Goal: Task Accomplishment & Management: Use online tool/utility

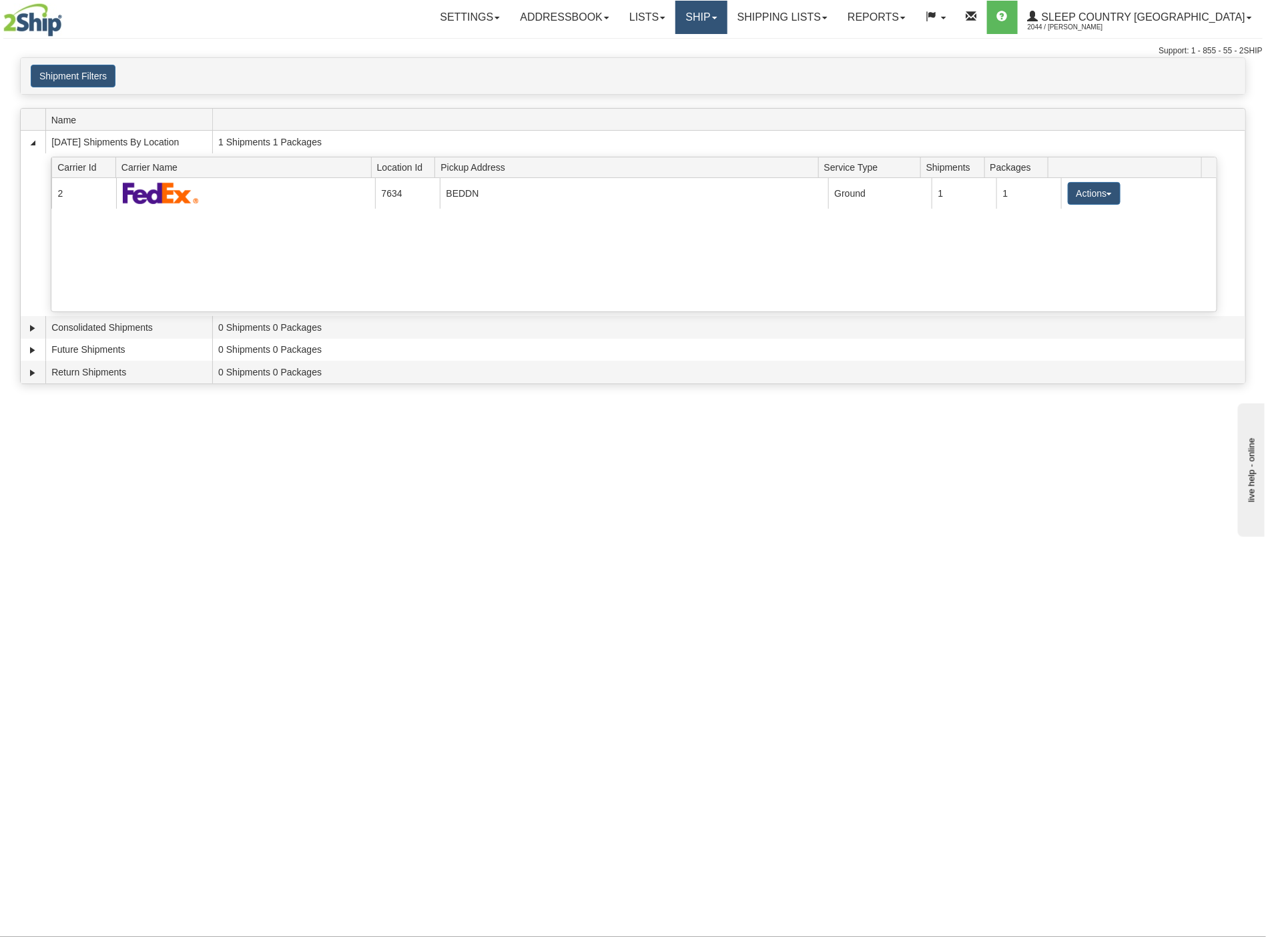
click at [727, 24] on link "Ship" at bounding box center [700, 17] width 51 height 33
click at [707, 62] on span "OnHold / Order Queue" at bounding box center [666, 64] width 94 height 11
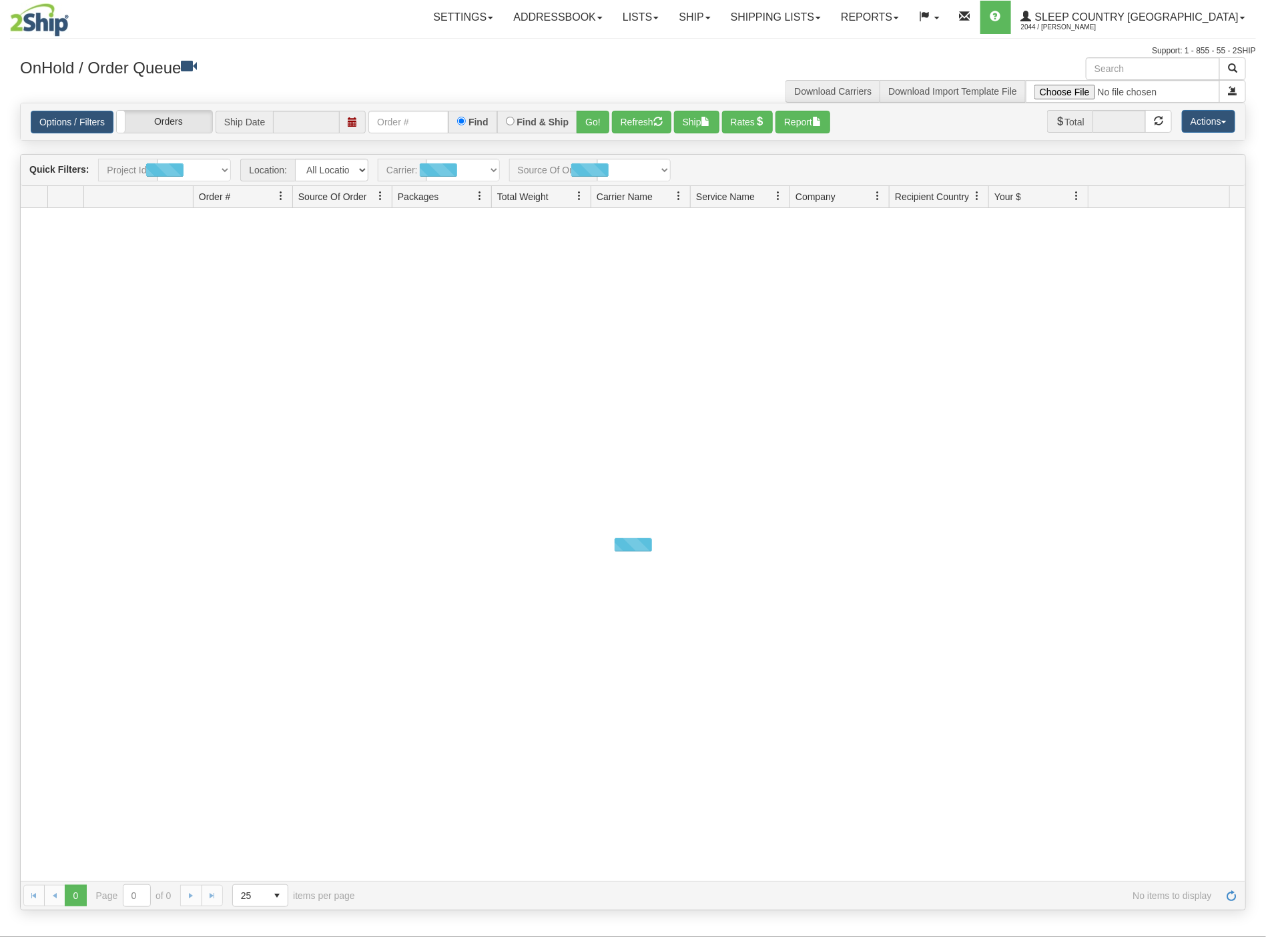
type input "[DATE]"
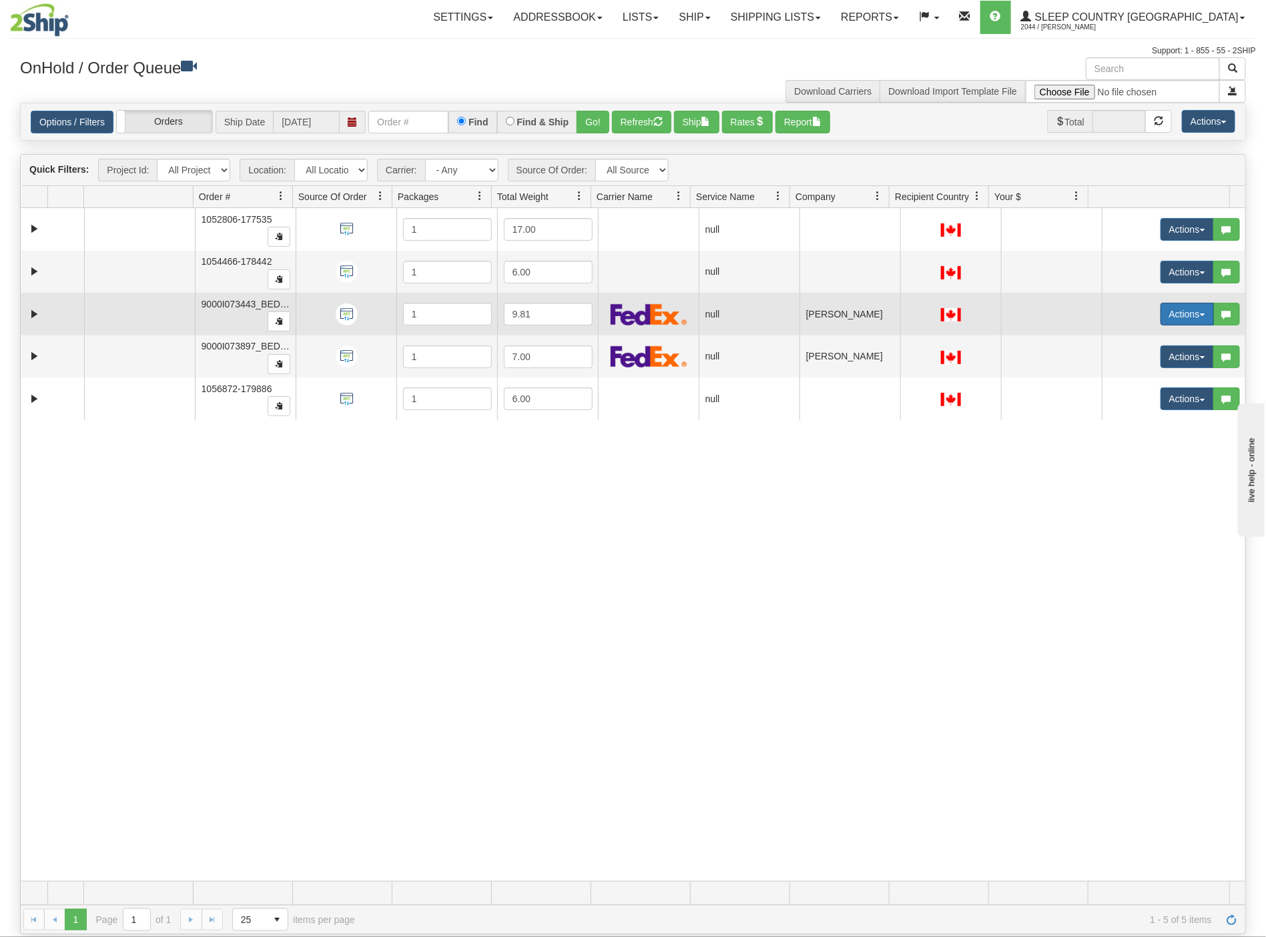
click at [1164, 319] on button "Actions" at bounding box center [1186, 314] width 53 height 23
click at [1113, 341] on span "Open" at bounding box center [1127, 339] width 32 height 11
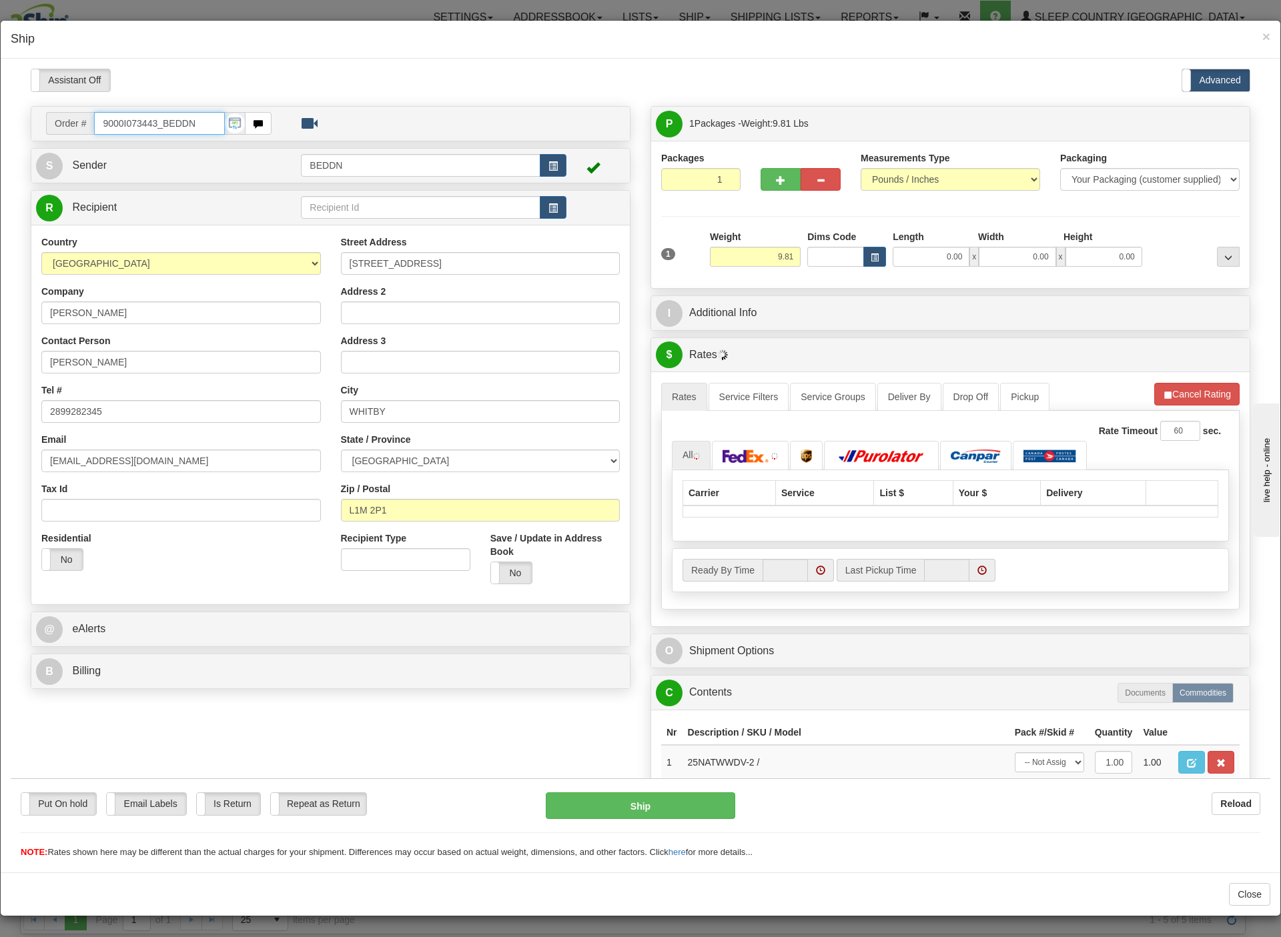
type input "13:27"
type input "16:00"
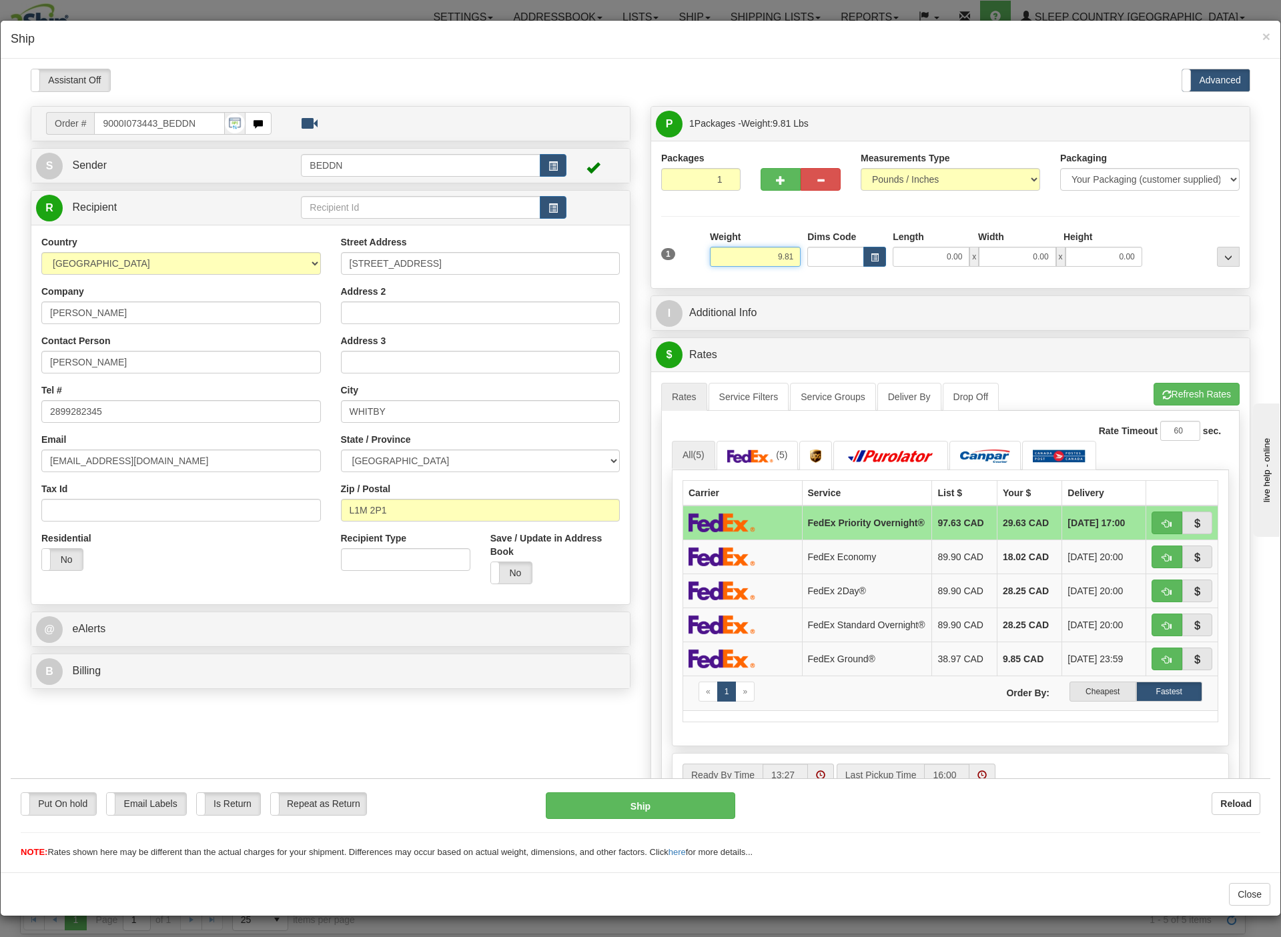
drag, startPoint x: 749, startPoint y: 257, endPoint x: 787, endPoint y: 257, distance: 38.0
click at [787, 257] on div "1 Weight 9.81 Dims Code 0.00" at bounding box center [950, 253] width 585 height 47
type input "5.00"
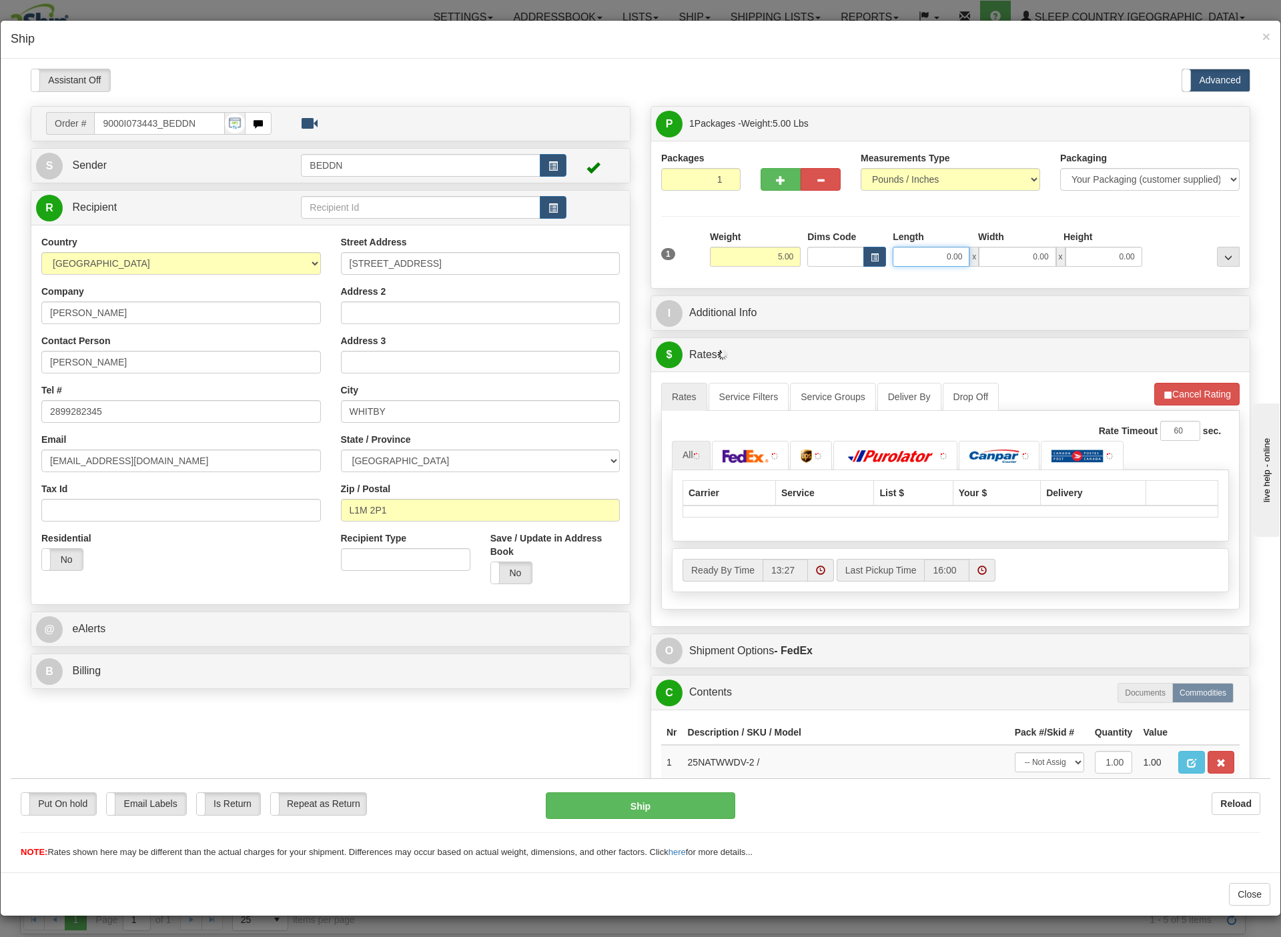
click at [907, 257] on input "0.00" at bounding box center [931, 256] width 77 height 20
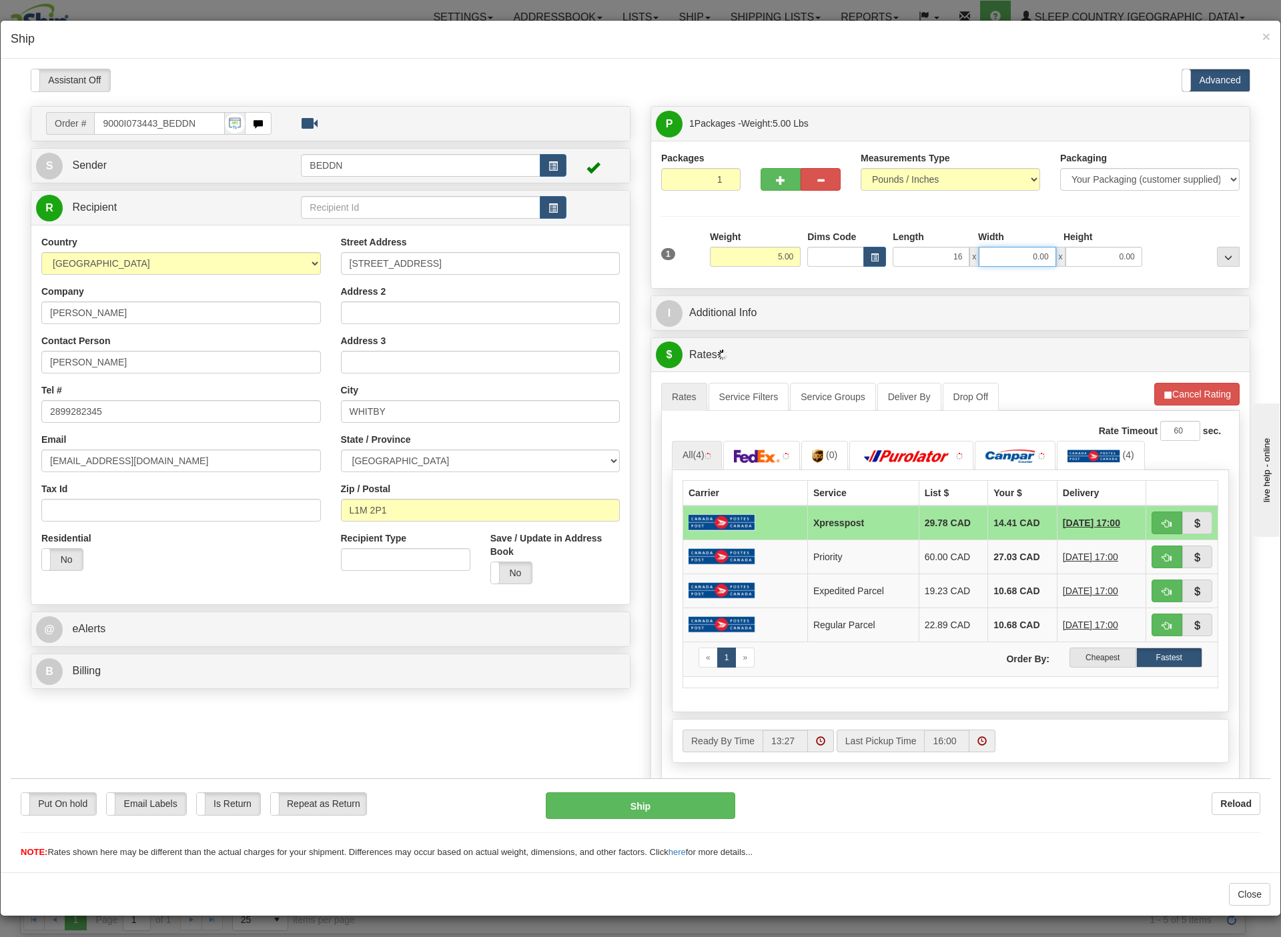
click at [991, 254] on input "0.00" at bounding box center [1017, 256] width 77 height 20
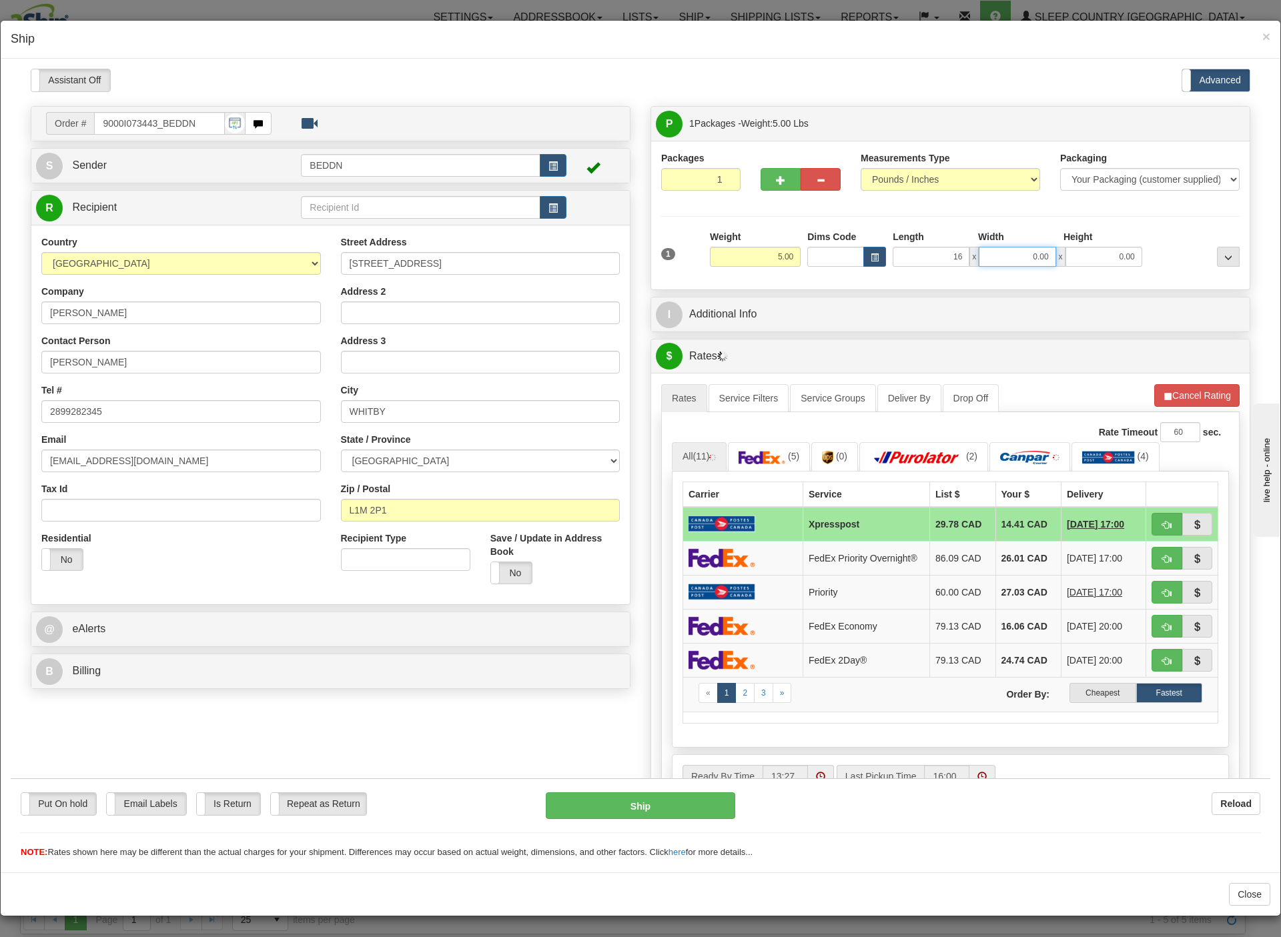
type input "16.00"
click at [982, 259] on input "Width" at bounding box center [1017, 256] width 77 height 20
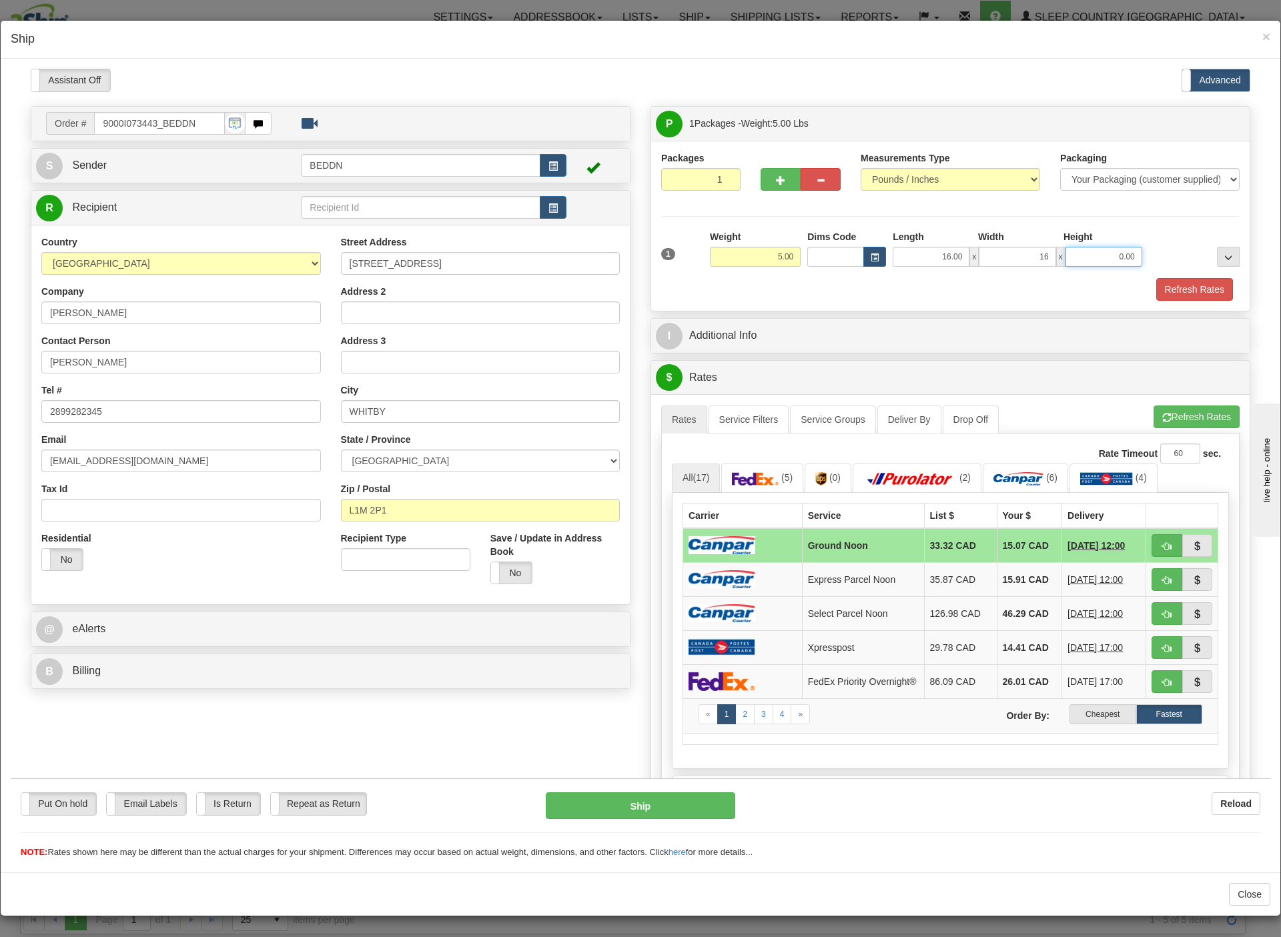
type input "16.00"
type input "10.00"
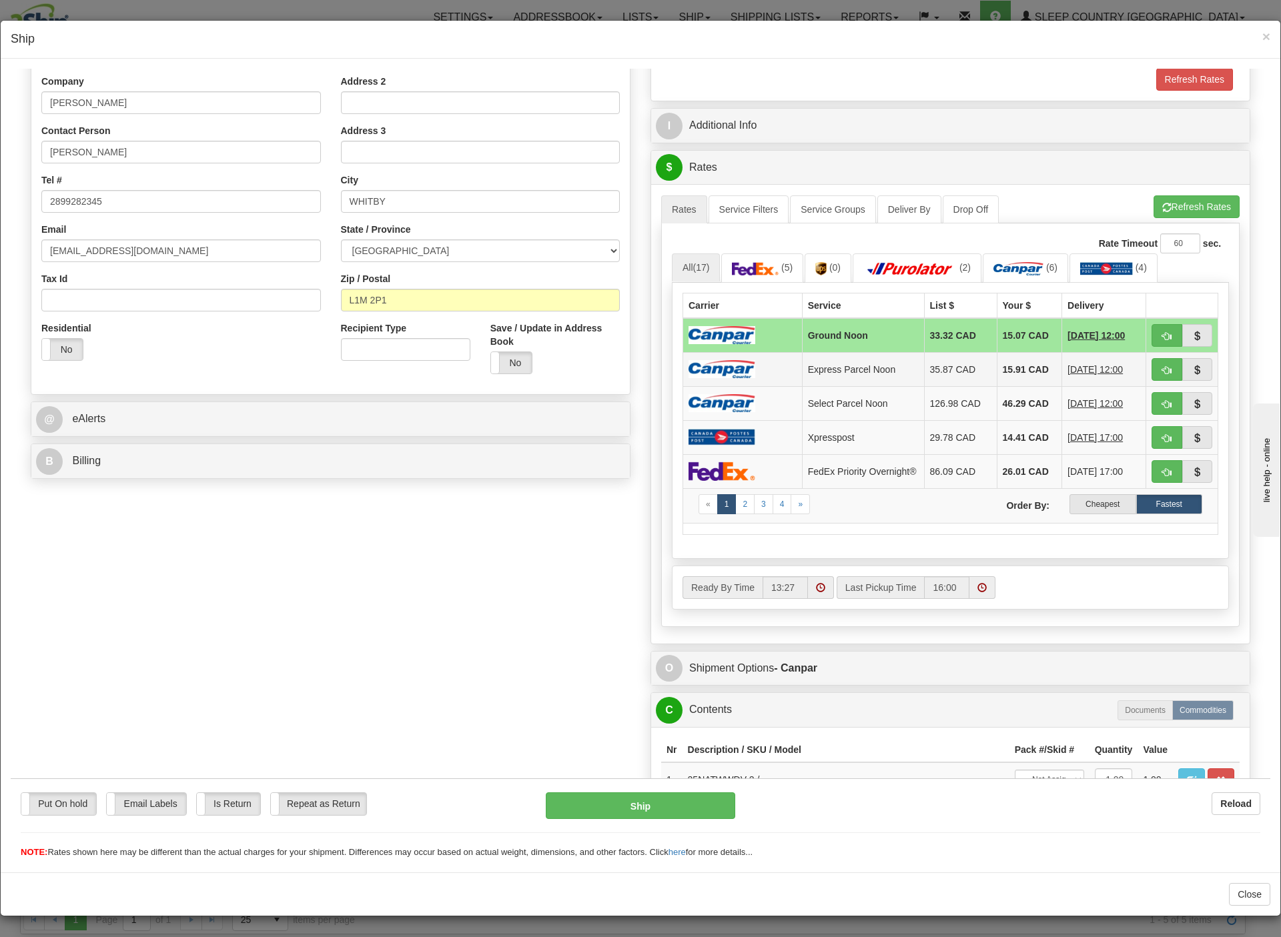
scroll to position [100, 0]
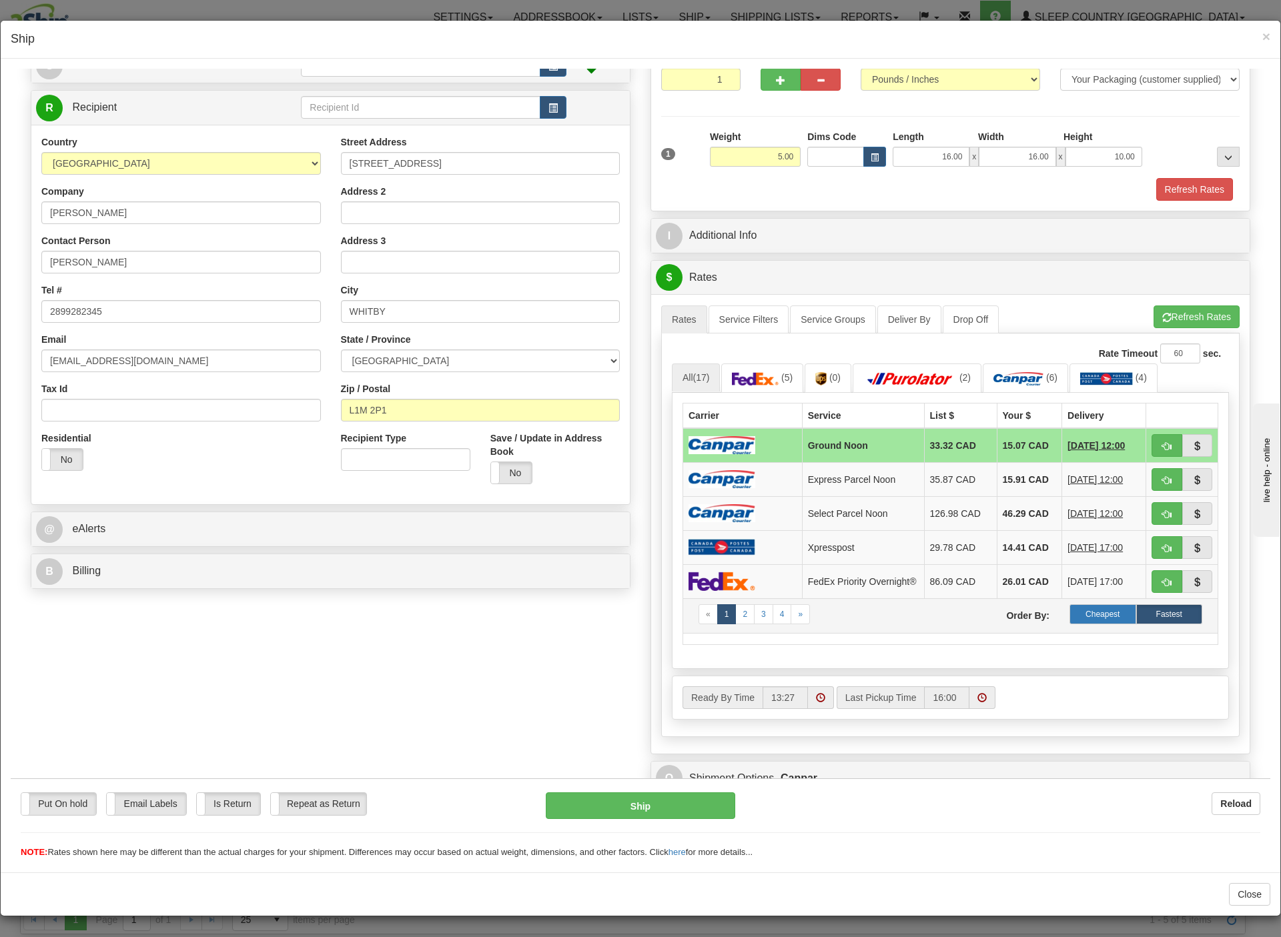
click at [1069, 624] on label "Cheapest" at bounding box center [1102, 614] width 66 height 20
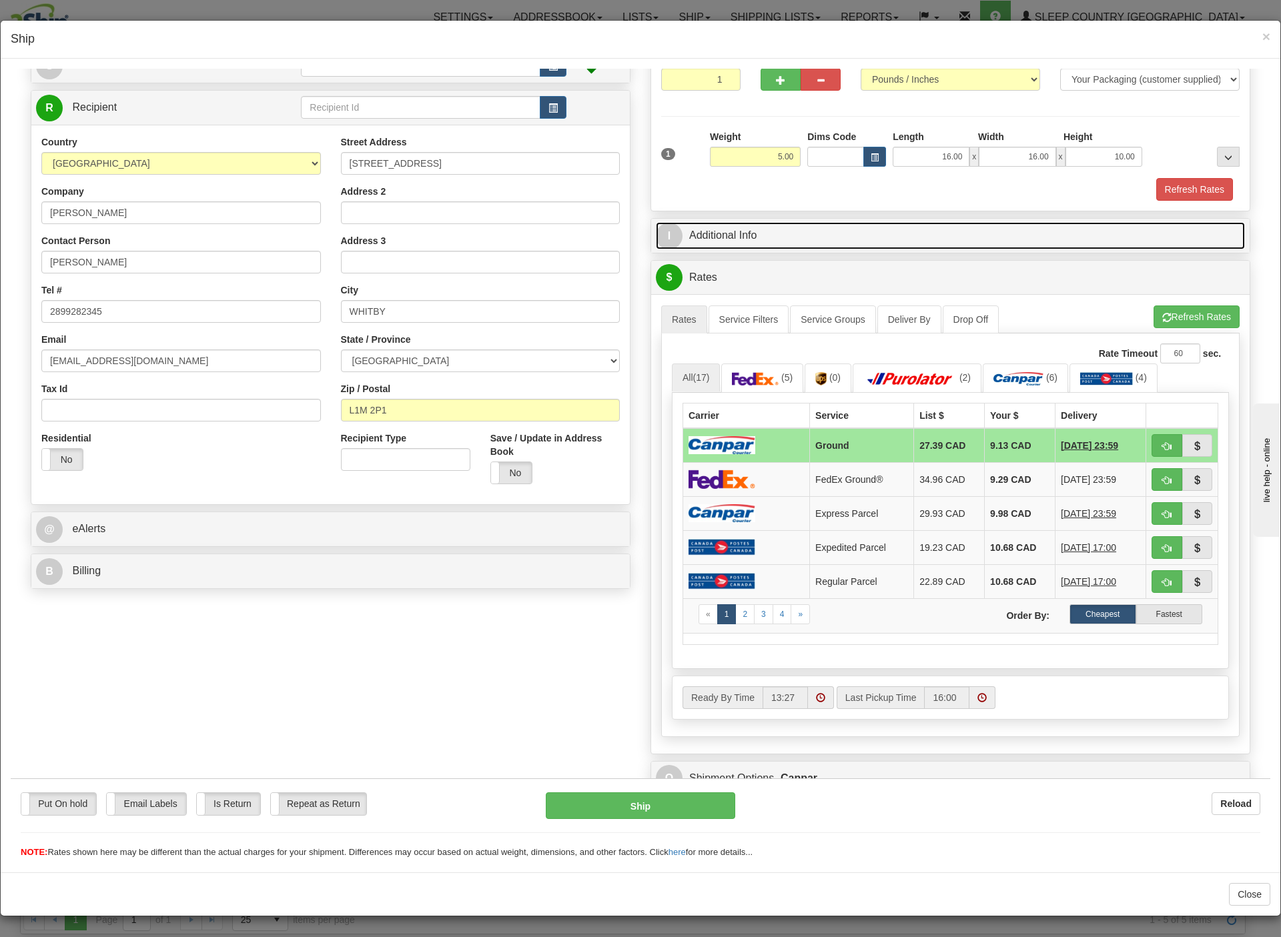
click at [967, 245] on link "I Additional Info" at bounding box center [950, 234] width 589 height 27
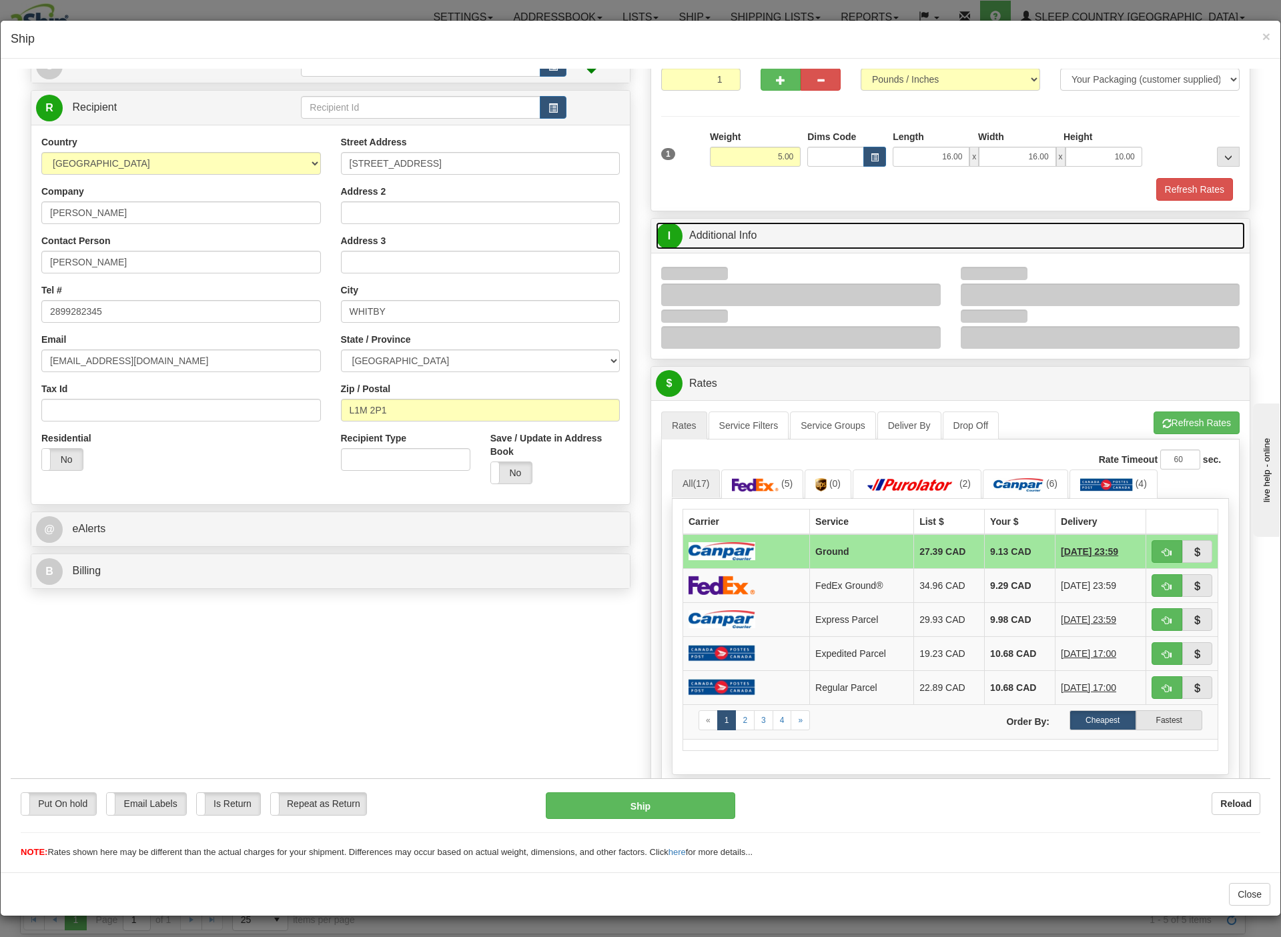
click at [978, 234] on link "I Additional Info" at bounding box center [950, 234] width 589 height 27
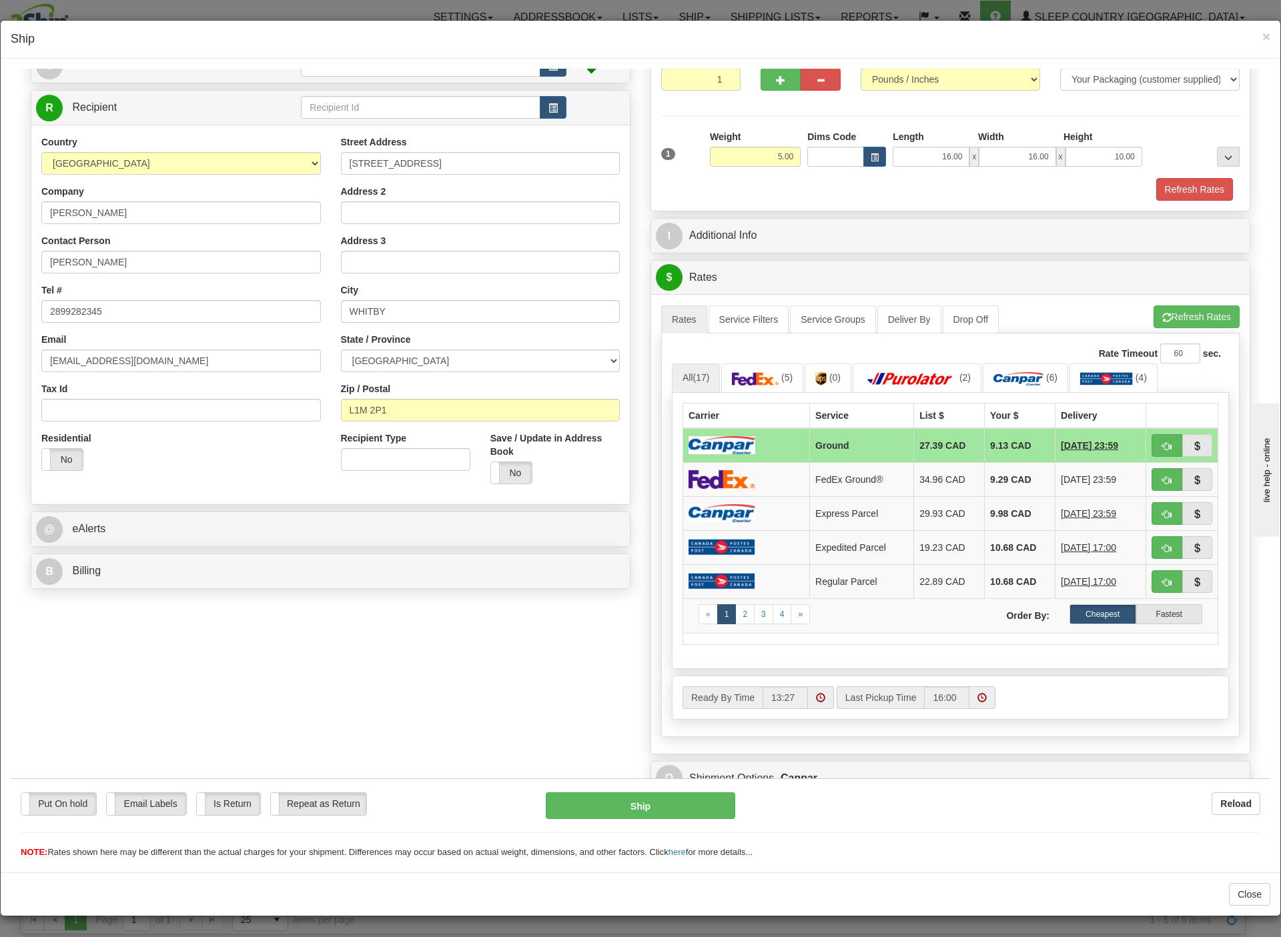
click at [1010, 195] on div "Refresh Rates" at bounding box center [950, 188] width 585 height 23
click at [1069, 624] on label "Cheapest" at bounding box center [1102, 614] width 66 height 20
click at [1162, 484] on span "button" at bounding box center [1166, 480] width 9 height 9
type input "92"
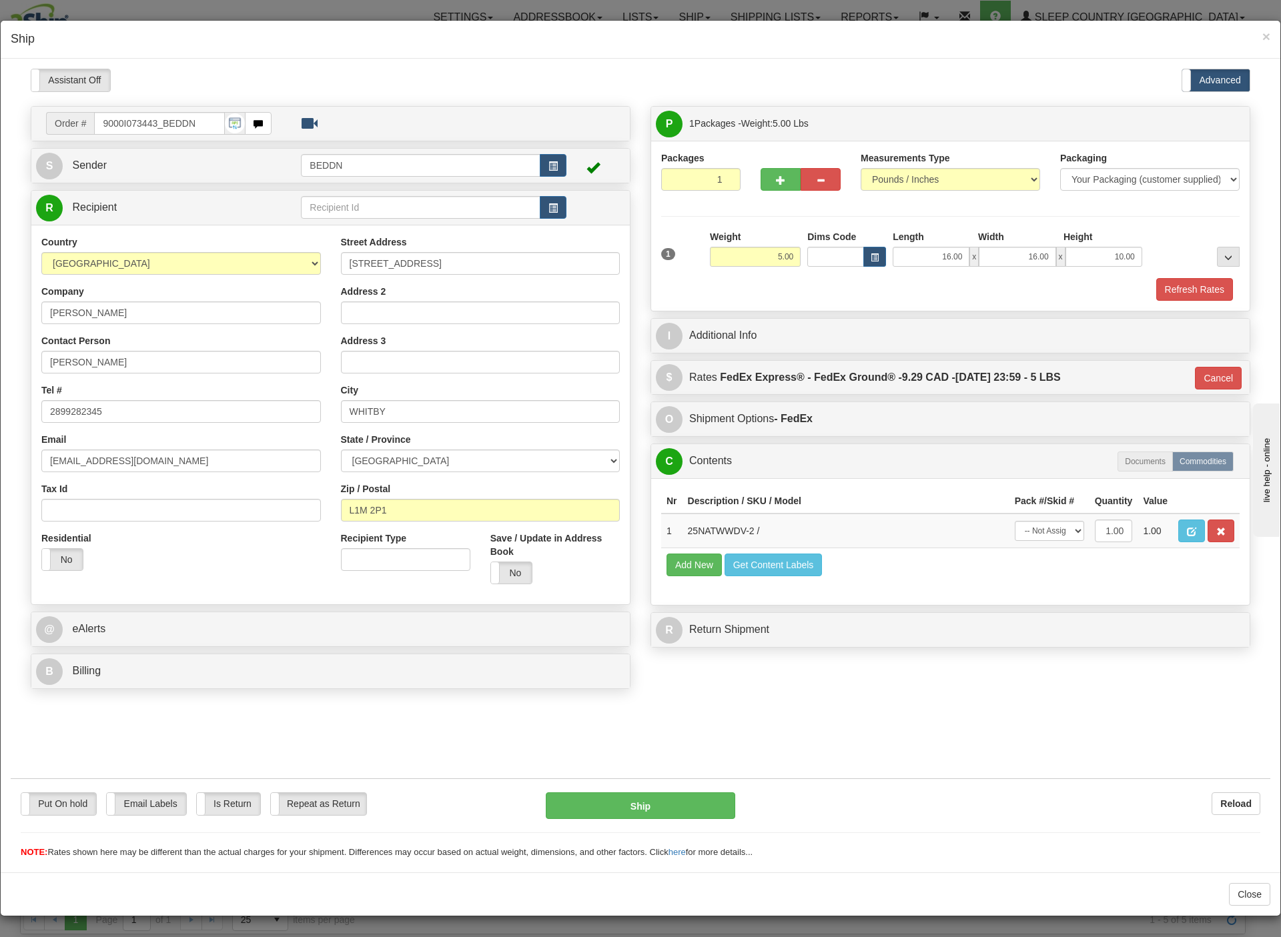
scroll to position [0, 0]
click at [628, 807] on button "Ship" at bounding box center [641, 805] width 190 height 27
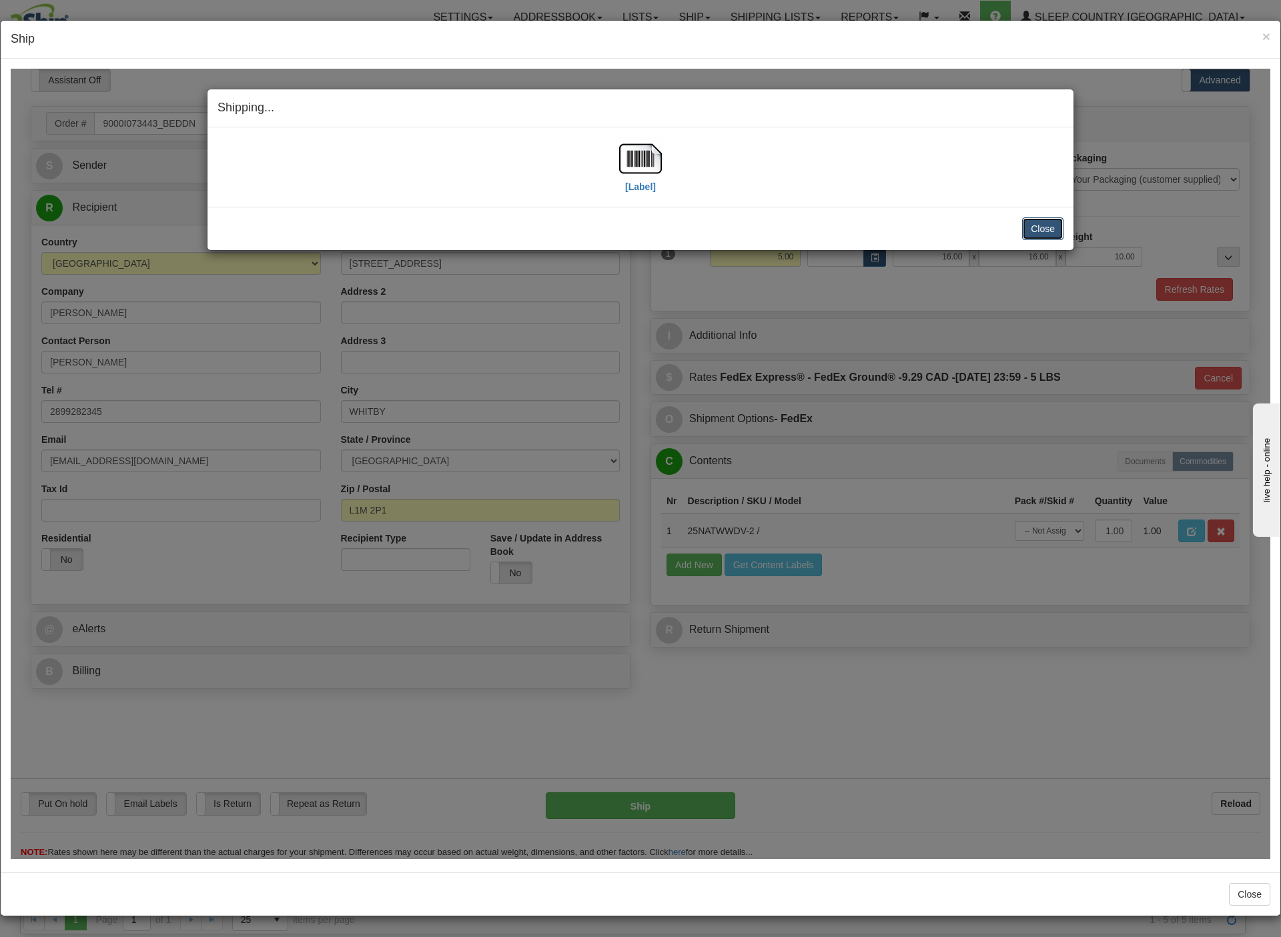
click at [1036, 235] on button "Close" at bounding box center [1042, 228] width 41 height 23
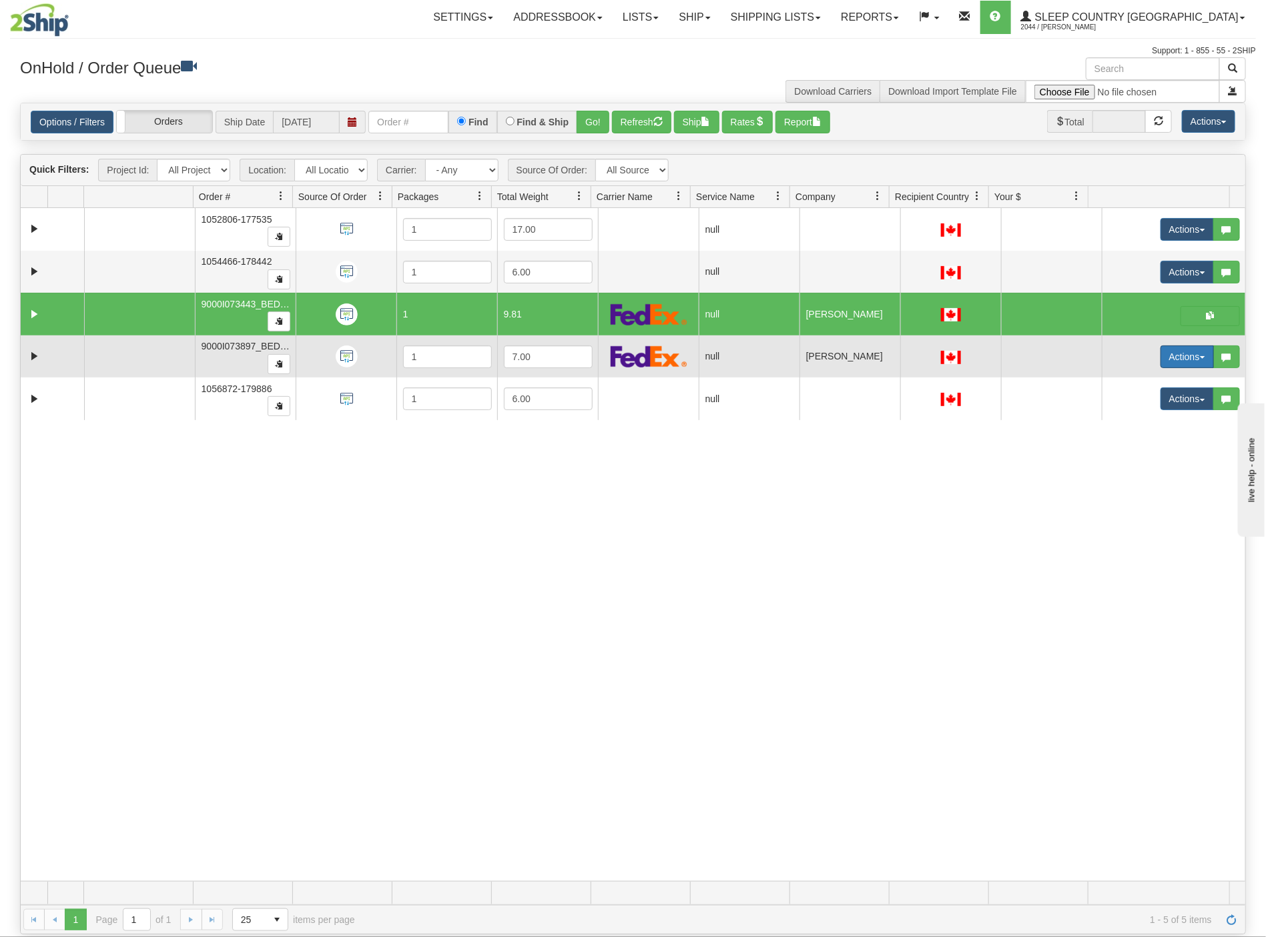
click at [1168, 360] on button "Actions" at bounding box center [1186, 357] width 53 height 23
click at [1119, 388] on span "Open" at bounding box center [1127, 382] width 32 height 11
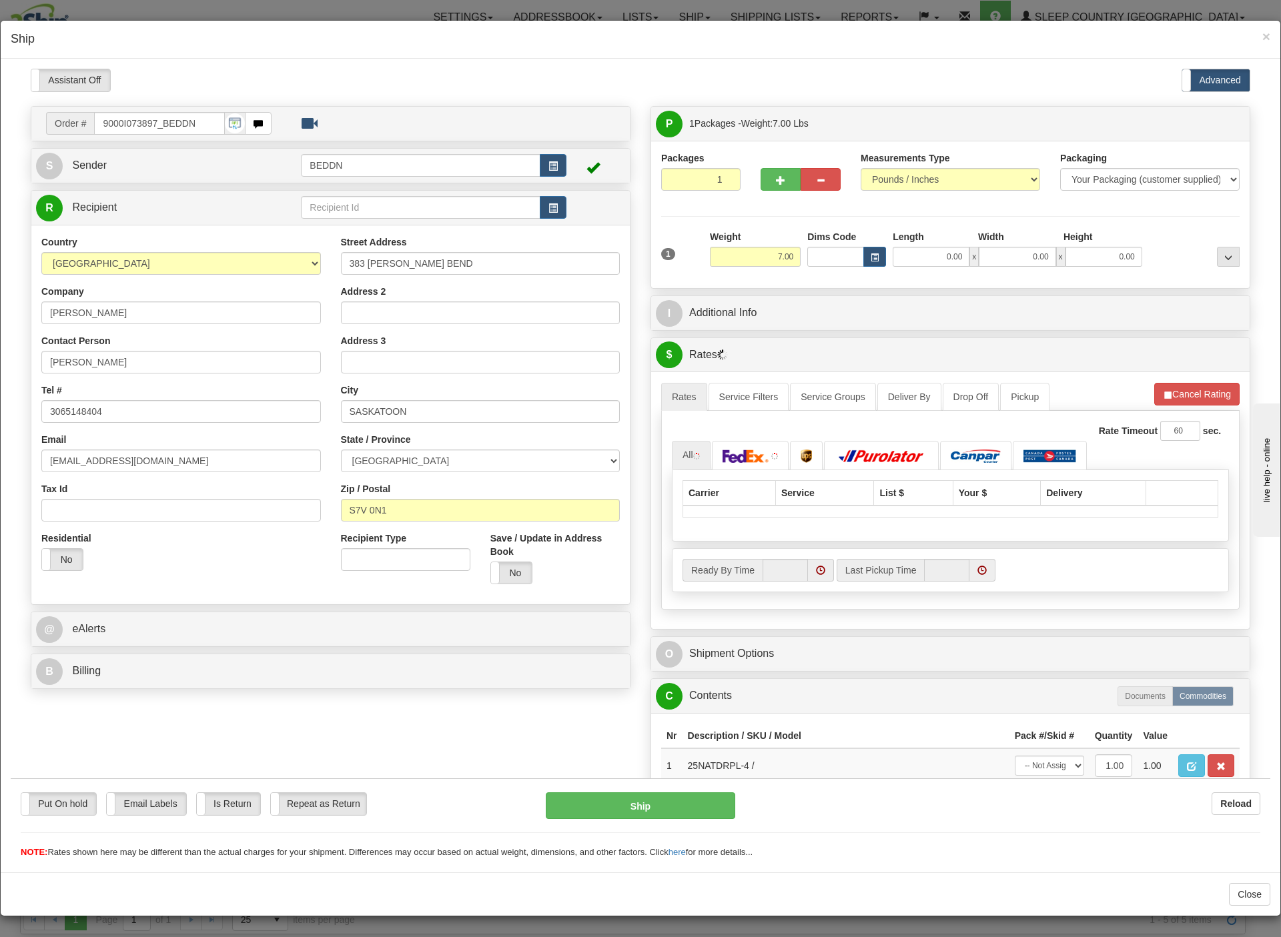
type input "13:31"
type input "16:00"
click at [744, 254] on input "7.00" at bounding box center [755, 256] width 91 height 20
click at [798, 263] on div "1 Weight 7.00 Dims Code 0.00" at bounding box center [950, 253] width 585 height 47
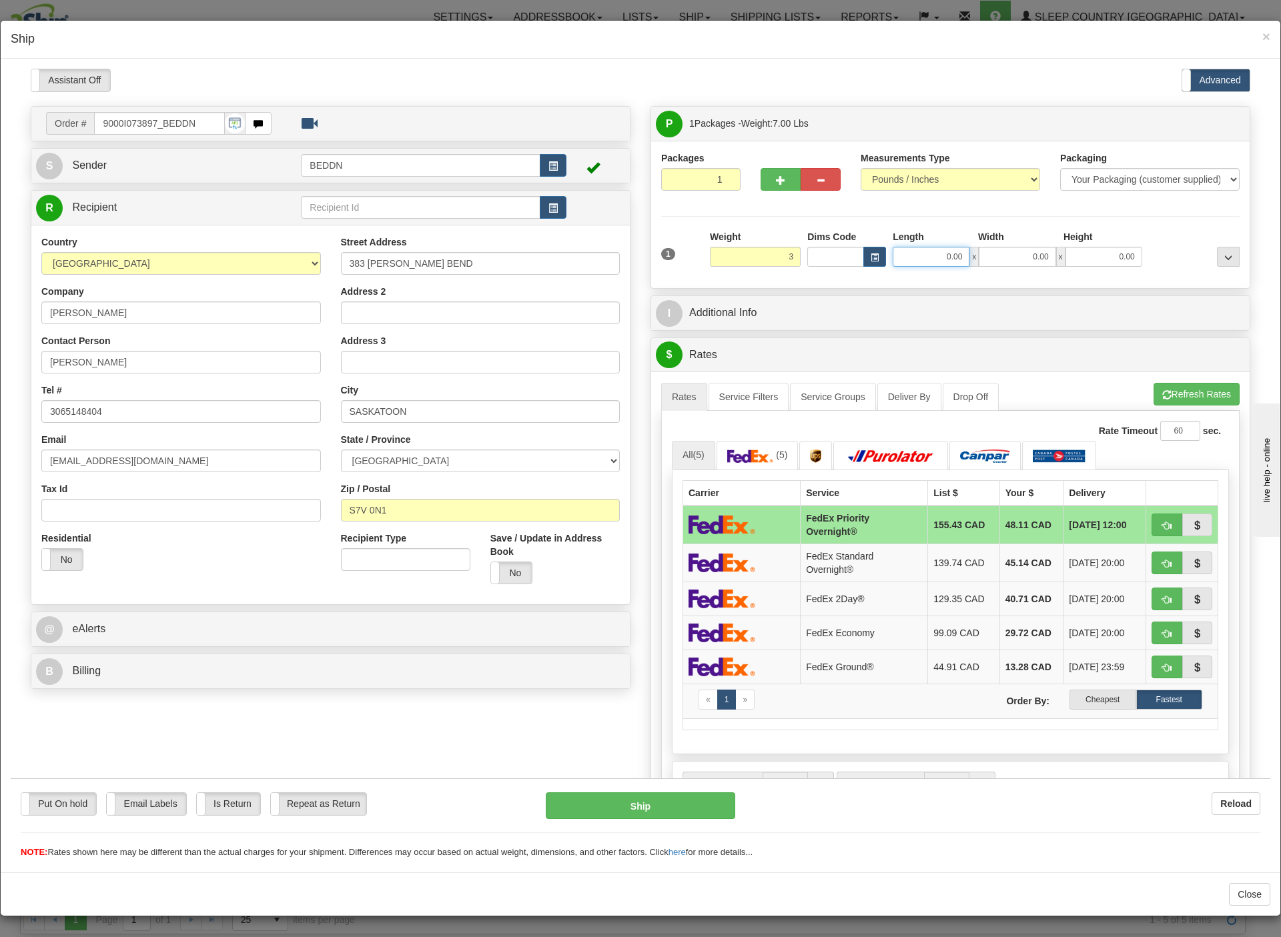
click at [920, 261] on input "0.00" at bounding box center [931, 256] width 77 height 20
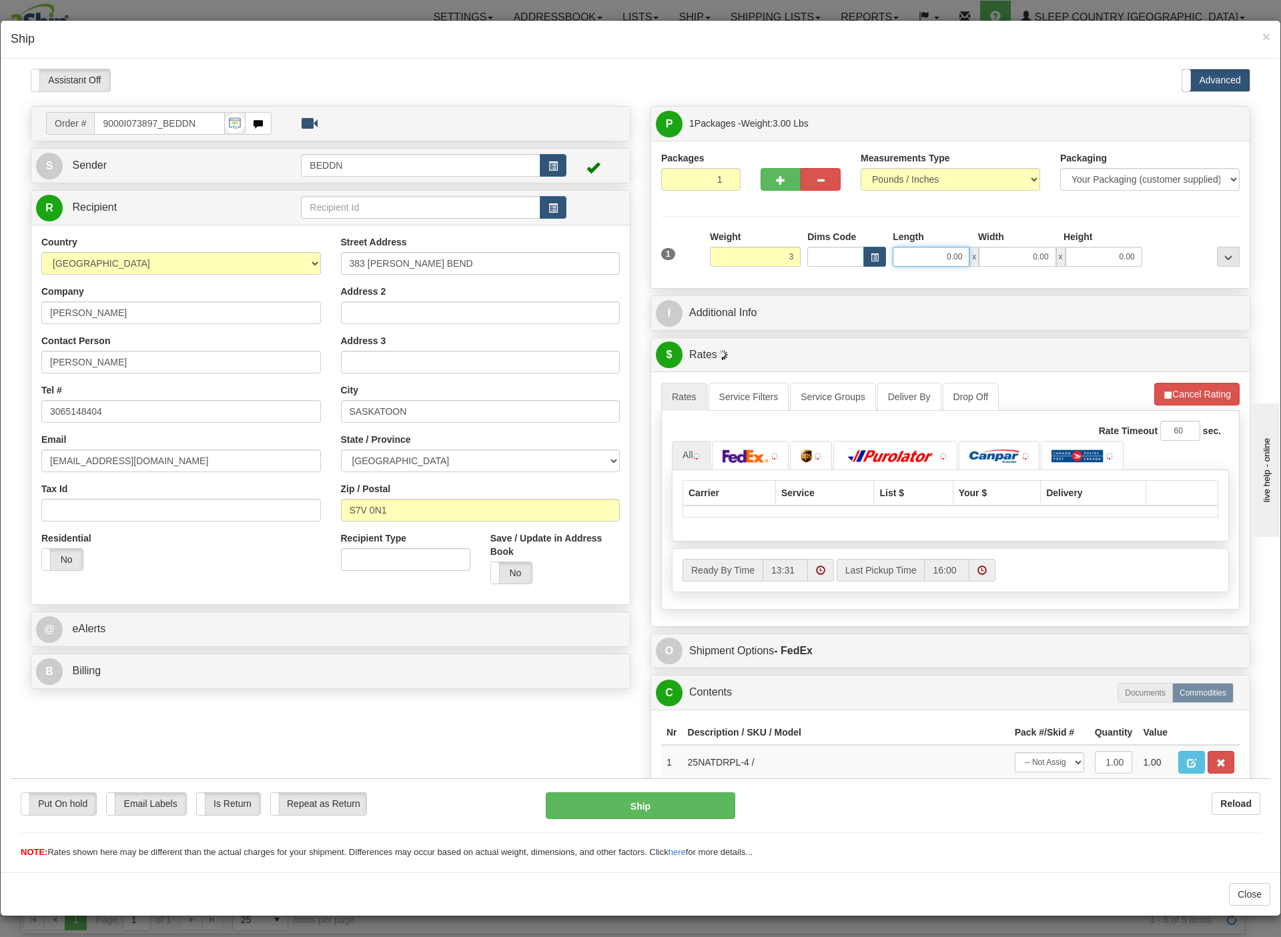
type input "3.00"
click at [914, 259] on input "Length" at bounding box center [931, 256] width 77 height 20
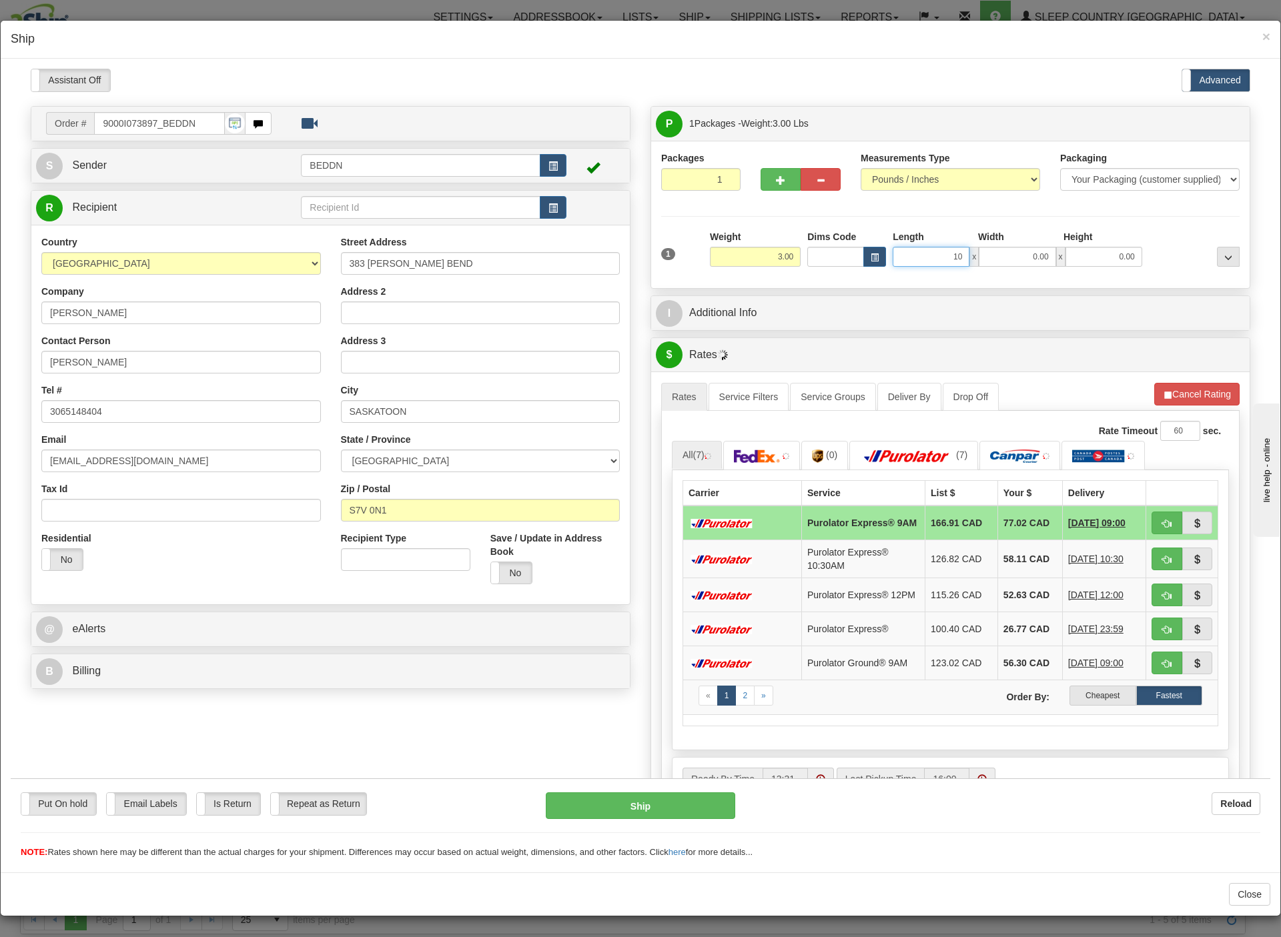
type input "10"
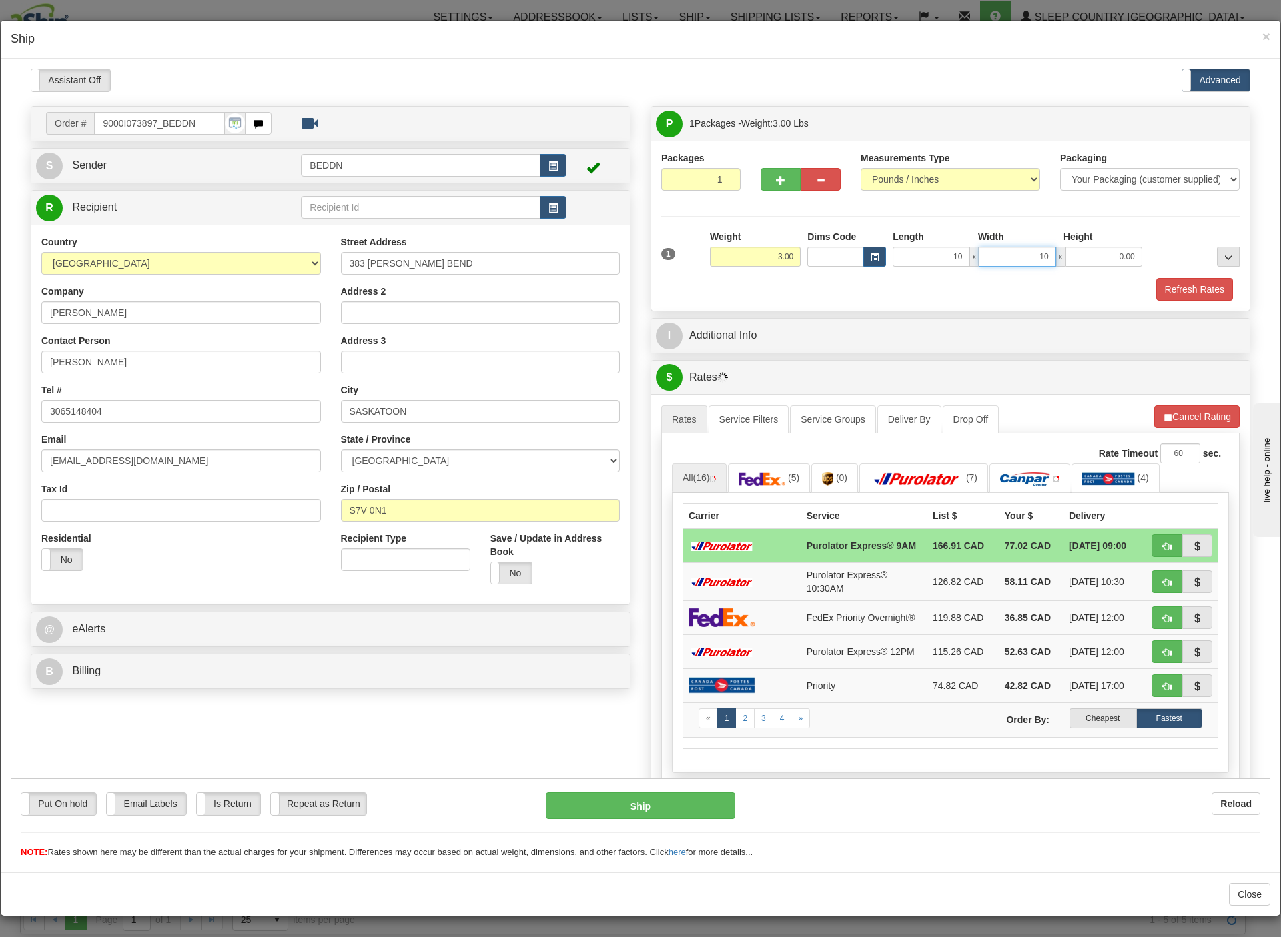
type input "10.00"
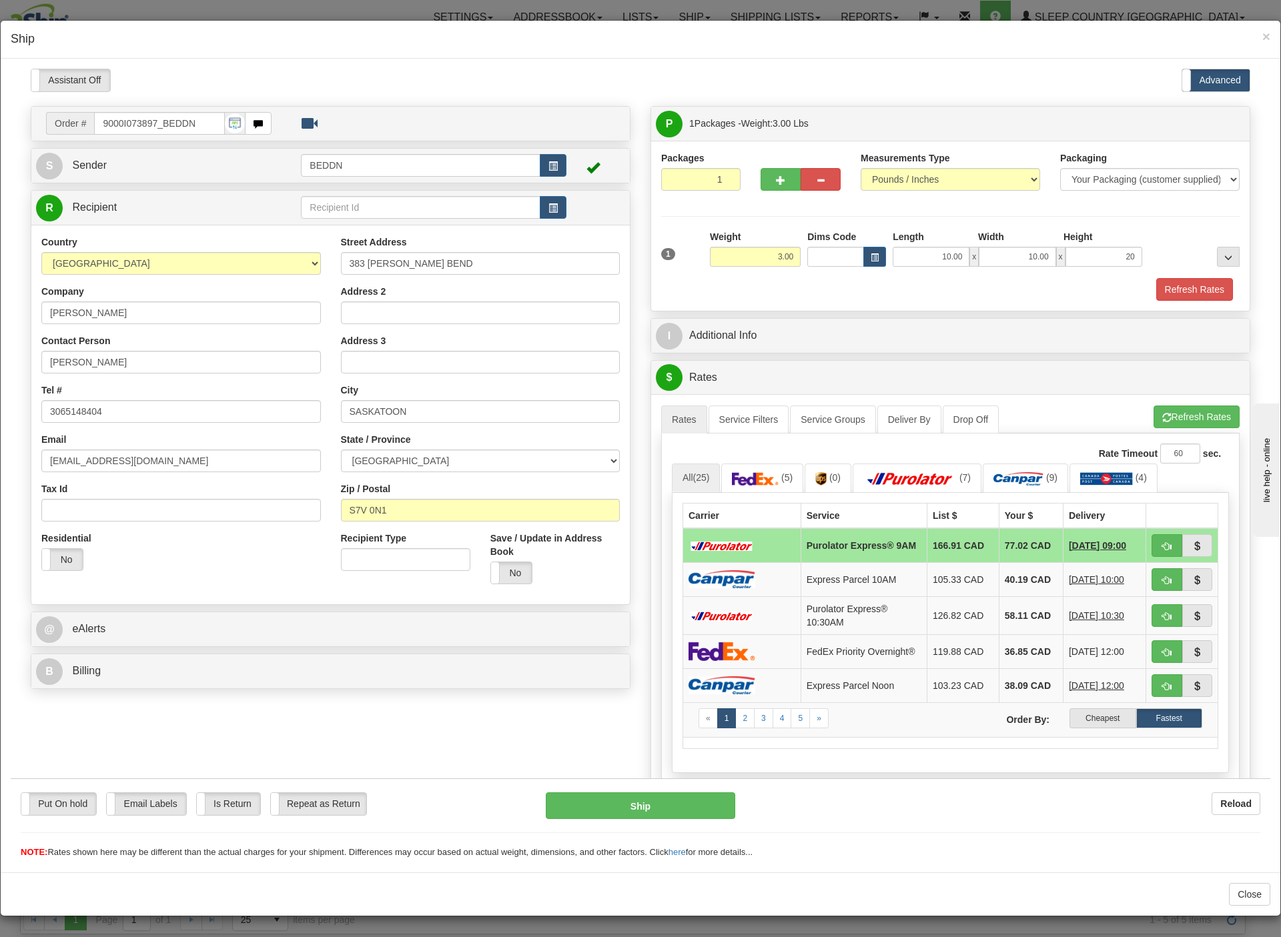
click at [1053, 366] on div "$ Rates Cancel" at bounding box center [950, 377] width 598 height 34
type input "20.00"
click at [1069, 728] on label "Cheapest" at bounding box center [1102, 718] width 66 height 20
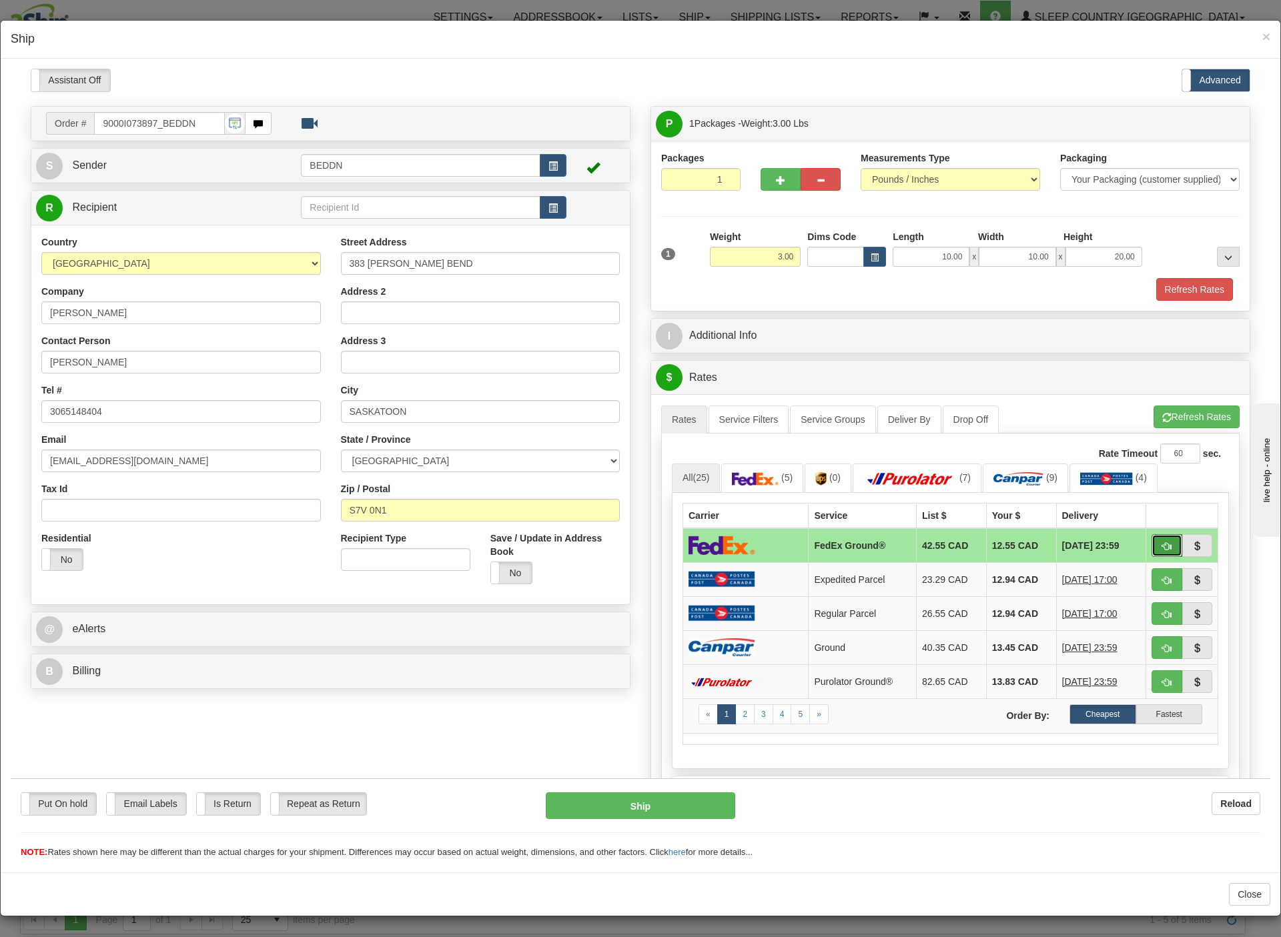
click at [1162, 550] on span "button" at bounding box center [1166, 546] width 9 height 9
type input "92"
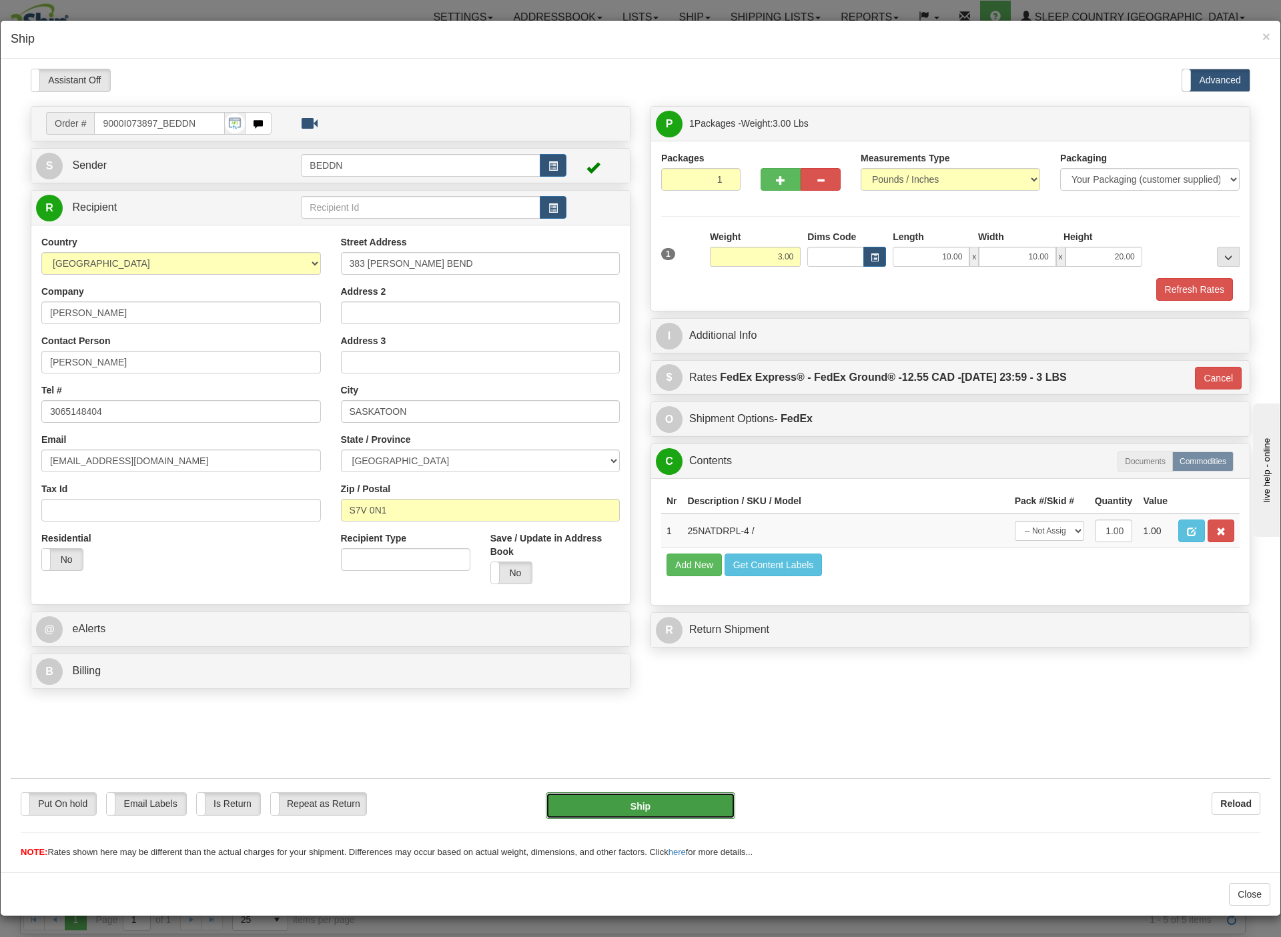
click at [630, 793] on button "Ship" at bounding box center [641, 805] width 190 height 27
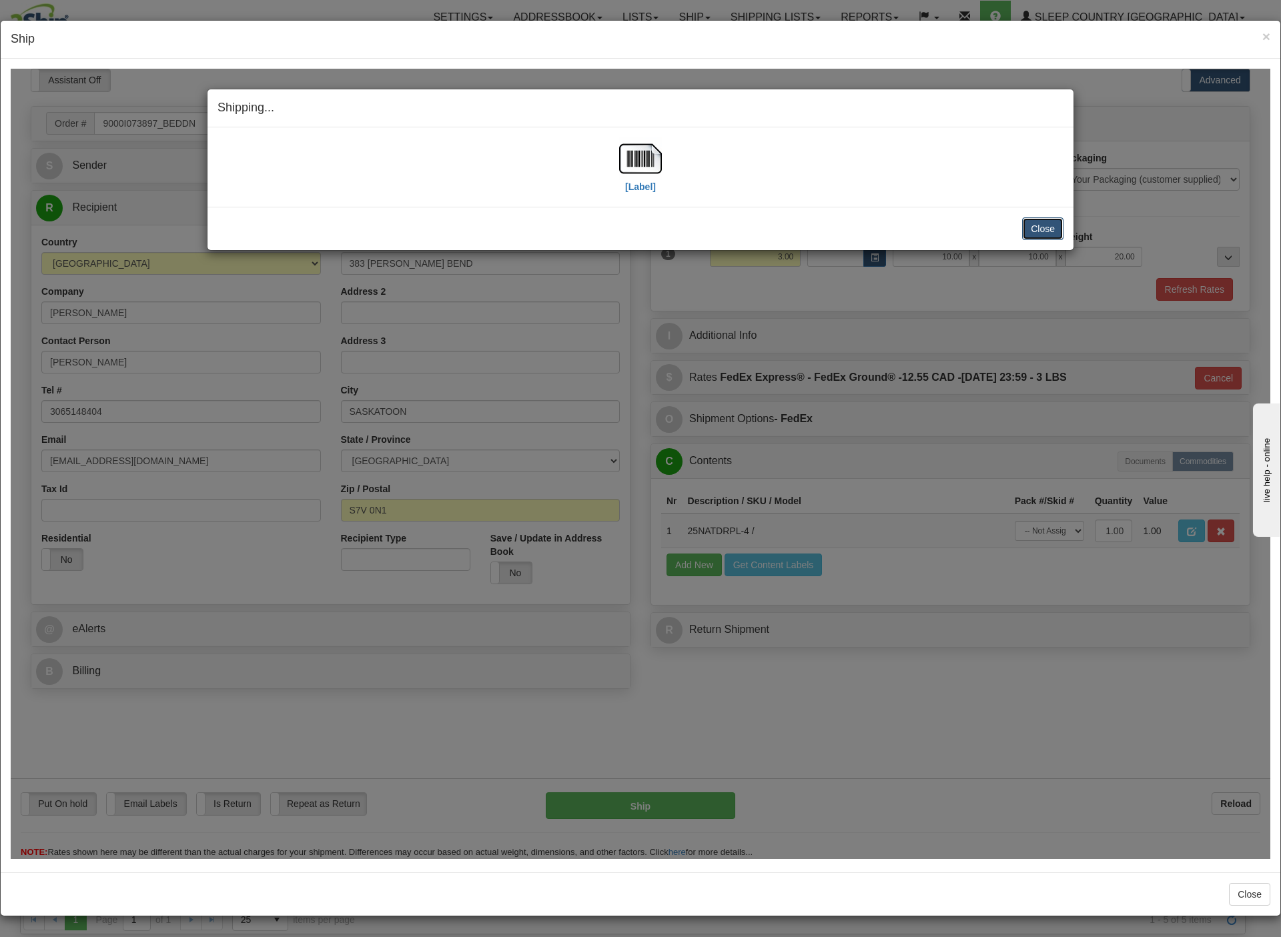
click at [1029, 227] on button "Close" at bounding box center [1042, 228] width 41 height 23
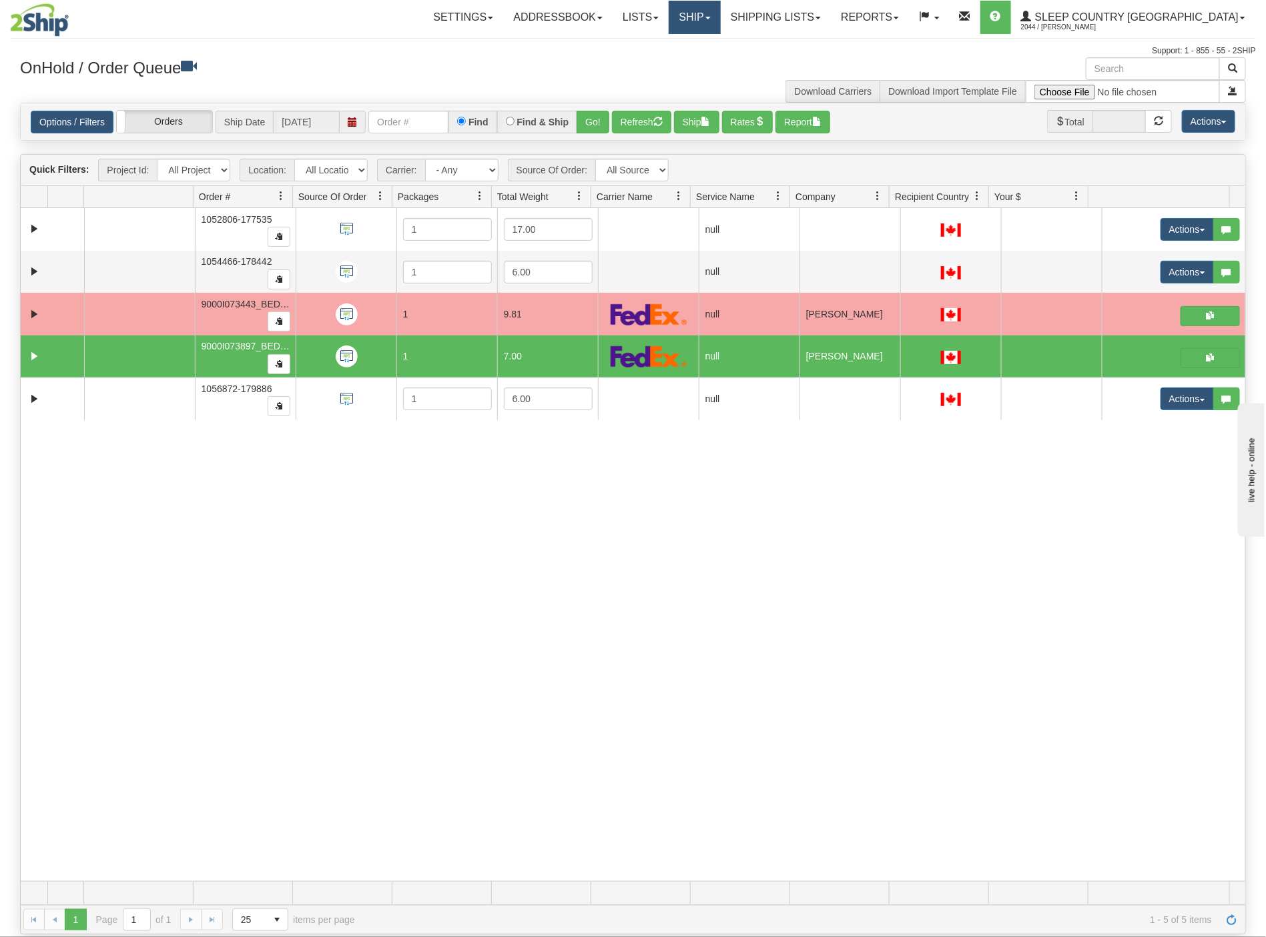
click at [720, 23] on link "Ship" at bounding box center [693, 17] width 51 height 33
click at [831, 22] on link "Shipping lists" at bounding box center [776, 17] width 110 height 33
click at [791, 47] on span "Current Shipments" at bounding box center [752, 46] width 78 height 11
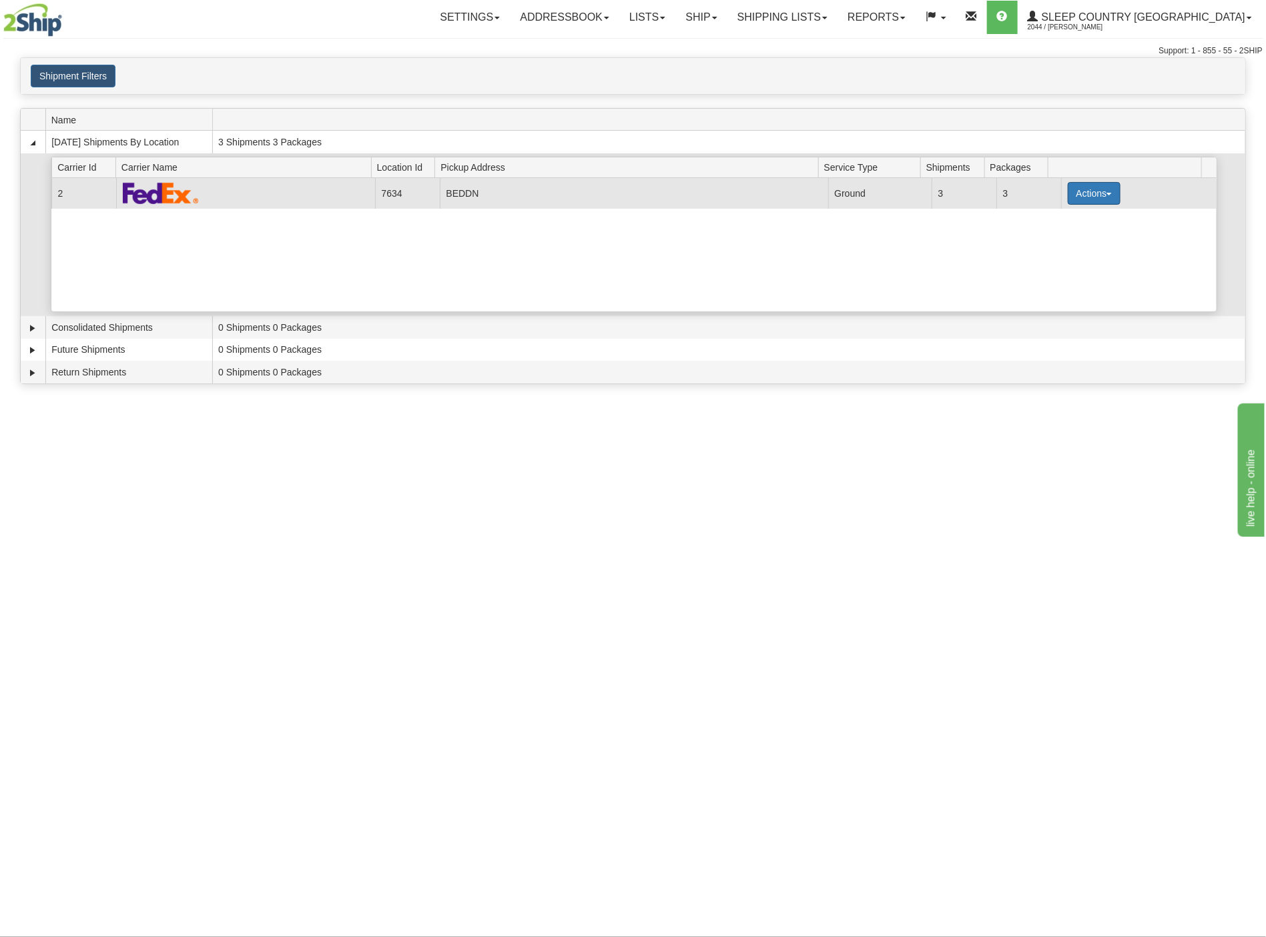
click at [1079, 201] on button "Actions" at bounding box center [1093, 193] width 53 height 23
click at [1061, 223] on span "Details" at bounding box center [1044, 217] width 36 height 9
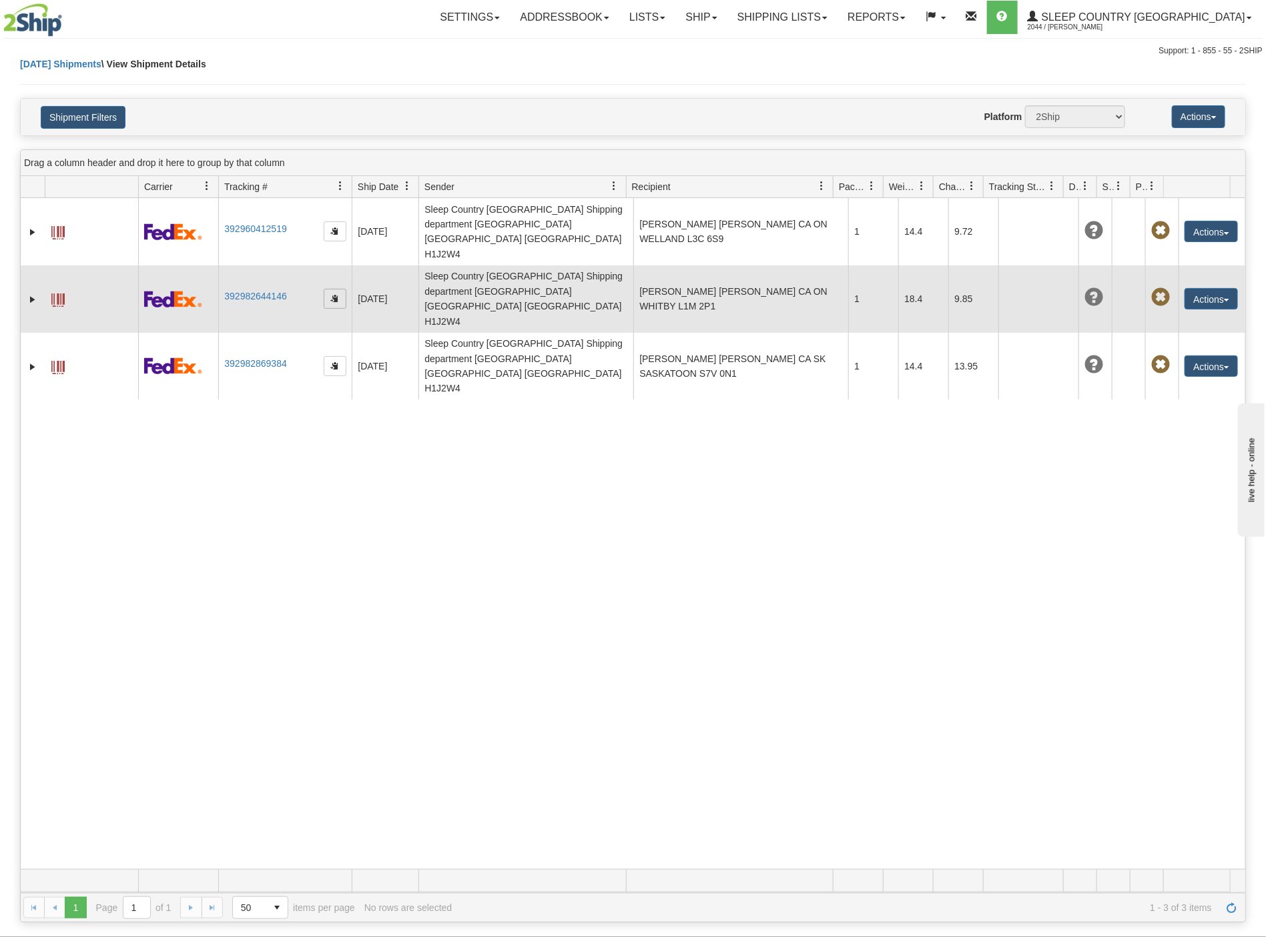
click at [331, 294] on span "button" at bounding box center [335, 298] width 8 height 8
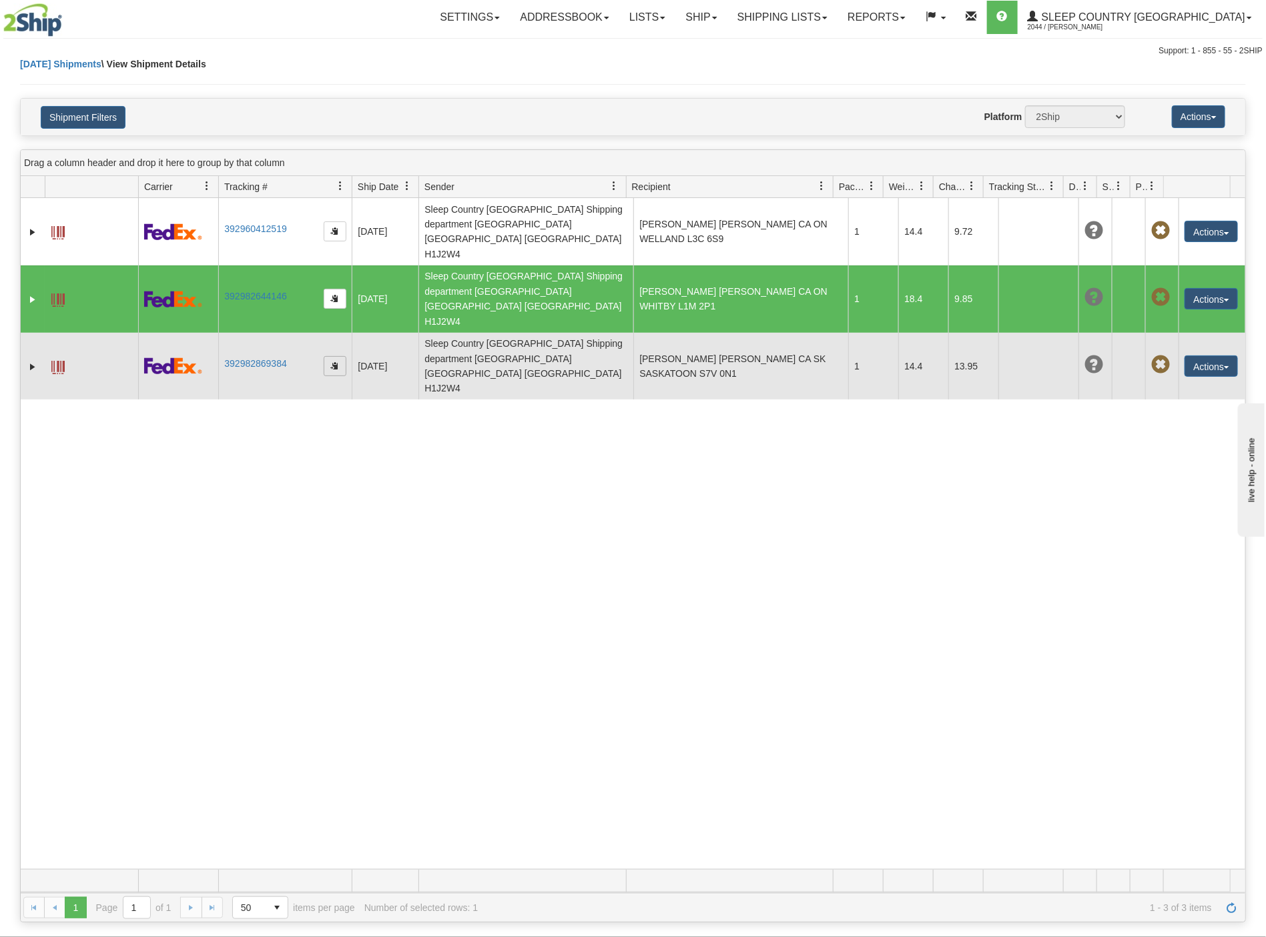
click at [333, 362] on span "button" at bounding box center [335, 366] width 8 height 8
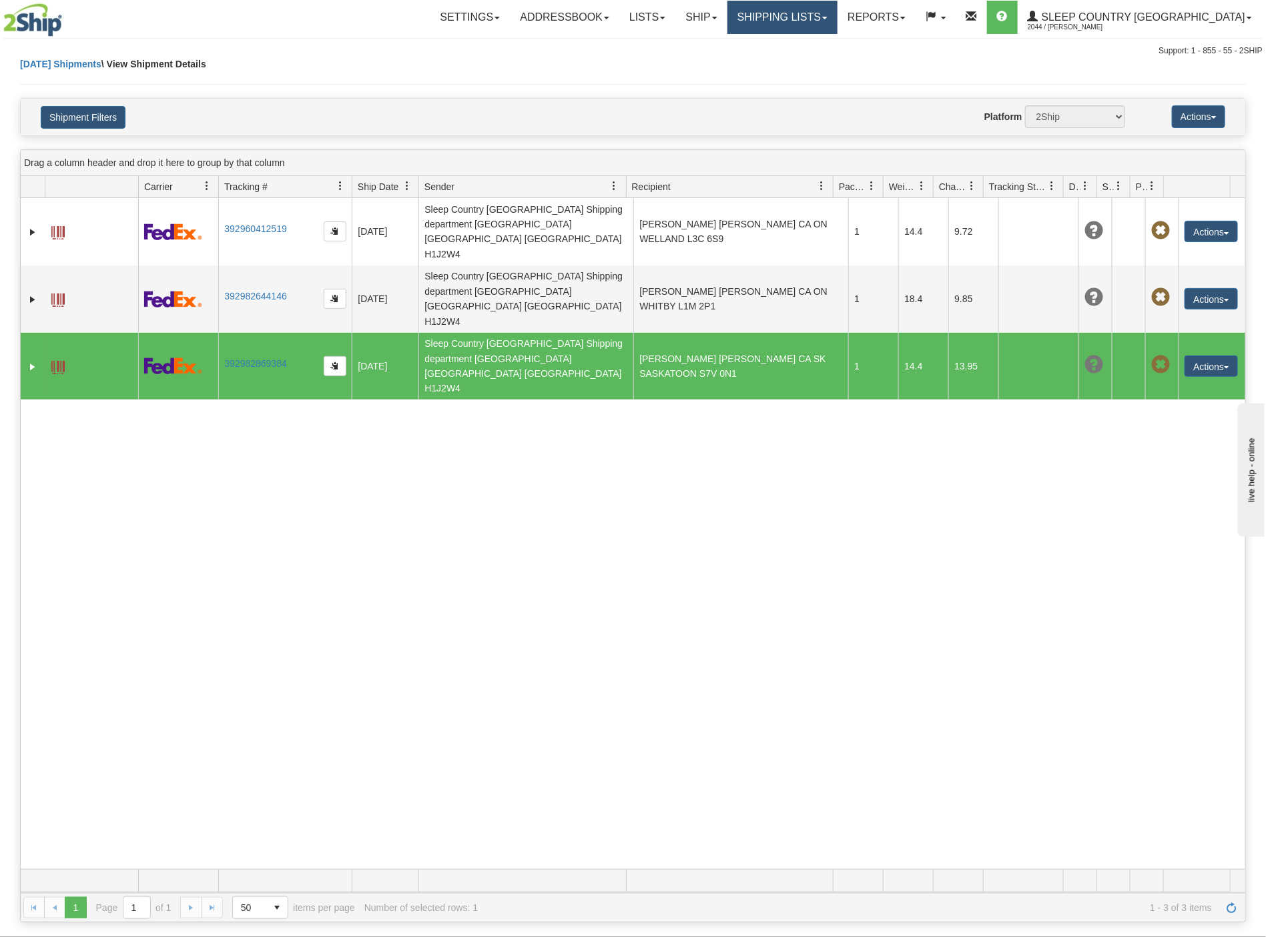
click at [837, 14] on link "Shipping lists" at bounding box center [782, 17] width 110 height 33
click at [798, 46] on span "Current Shipments" at bounding box center [759, 46] width 78 height 11
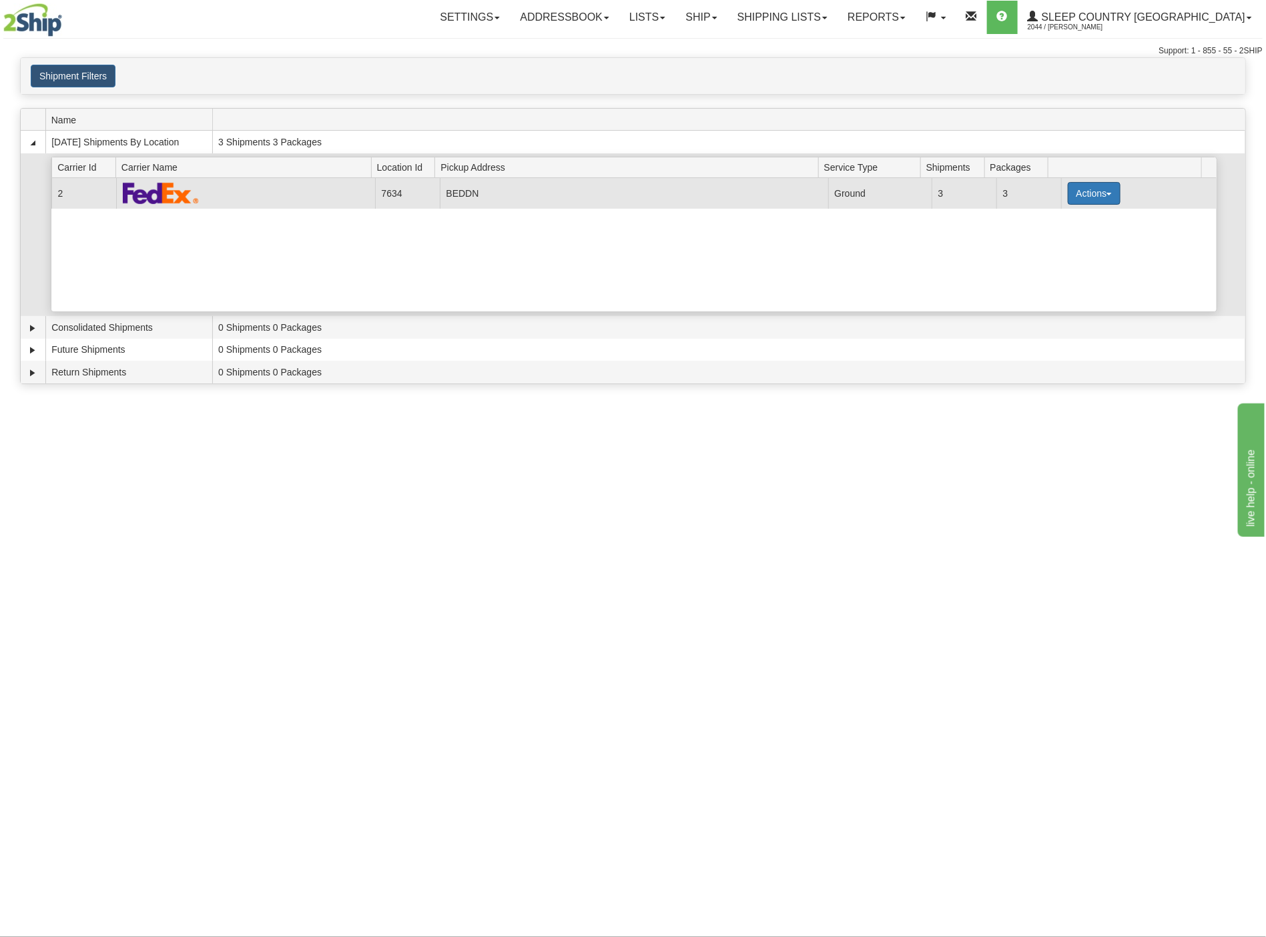
click at [1097, 202] on button "Actions" at bounding box center [1093, 193] width 53 height 23
click at [1047, 256] on span "Pickup" at bounding box center [1043, 252] width 35 height 9
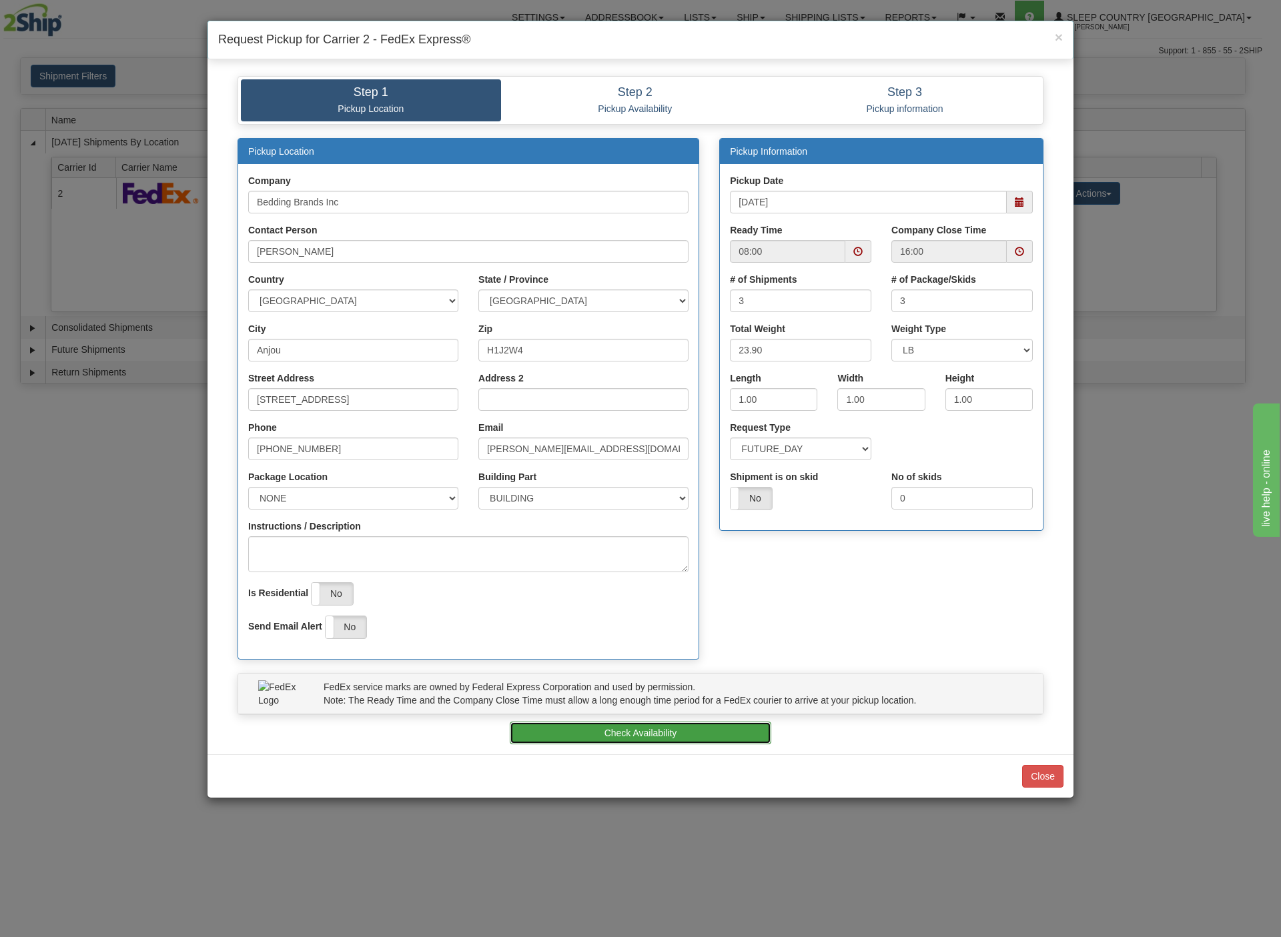
click at [654, 733] on button "Check Availability" at bounding box center [641, 733] width 262 height 23
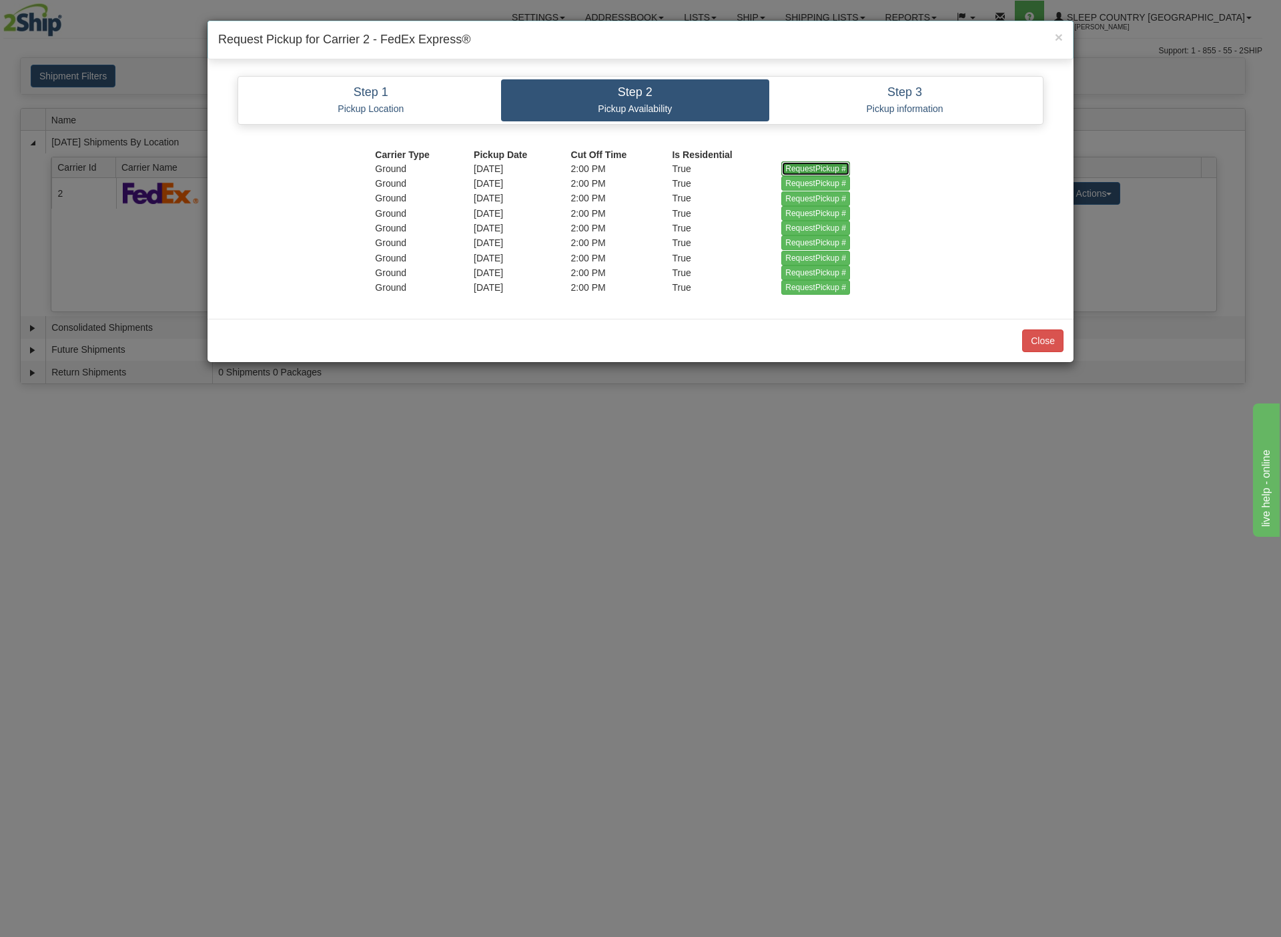
click at [815, 169] on input "RequestPickup #" at bounding box center [815, 168] width 69 height 15
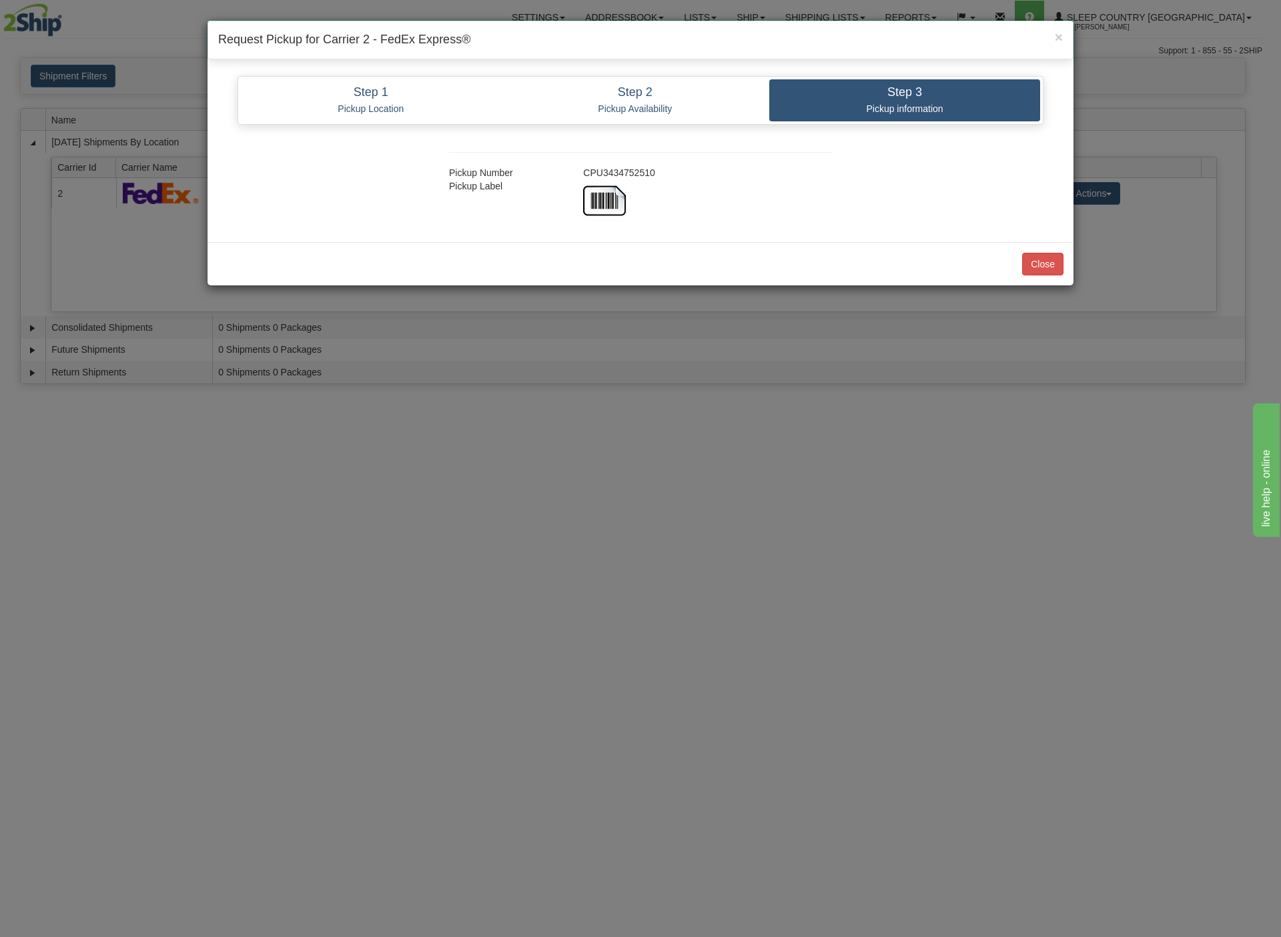
drag, startPoint x: 658, startPoint y: 176, endPoint x: 573, endPoint y: 171, distance: 85.6
click at [573, 171] on div "CPU3434752510" at bounding box center [707, 172] width 269 height 13
copy div "CPU3434752510"
click at [1039, 266] on button "Close" at bounding box center [1042, 264] width 41 height 23
